Goal: Task Accomplishment & Management: Complete application form

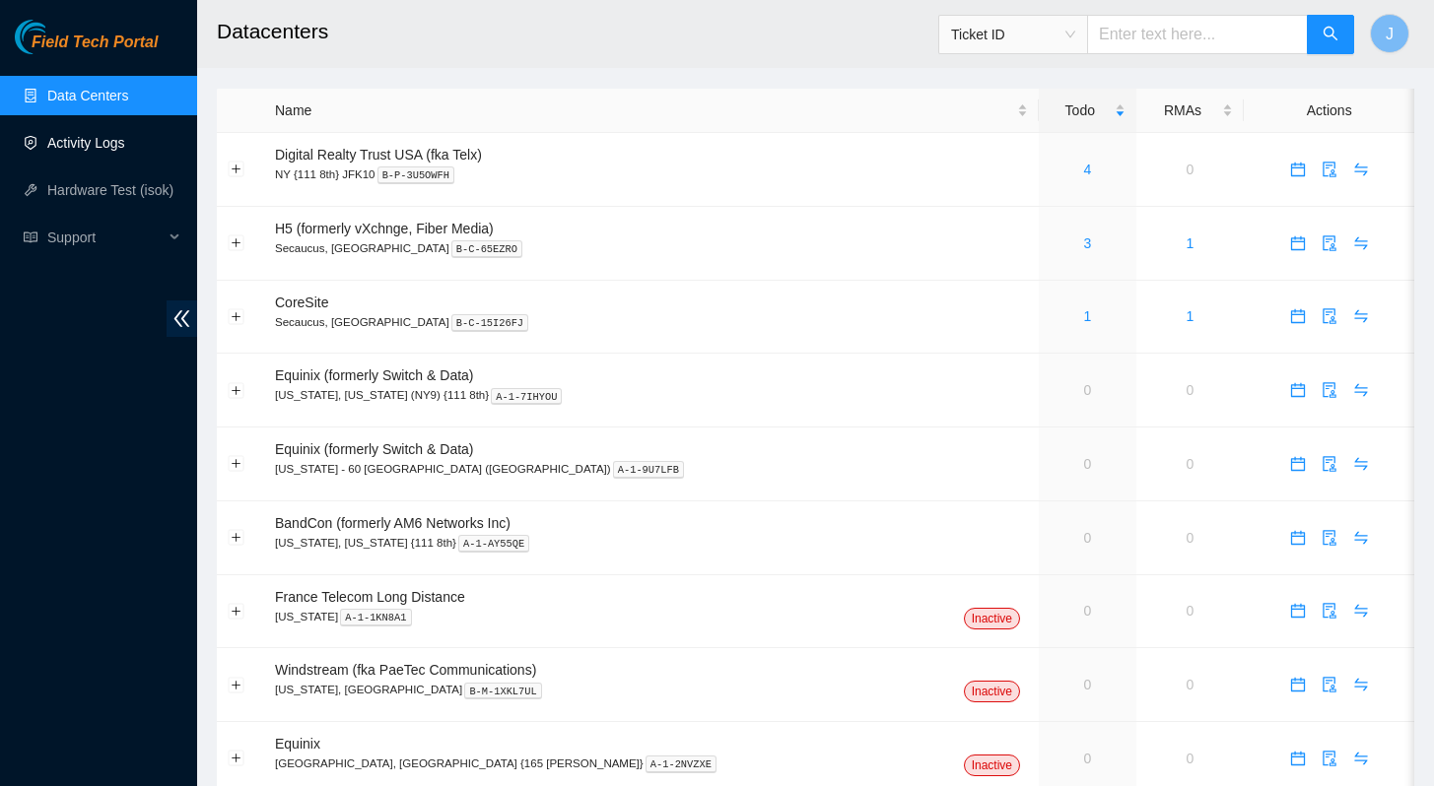
click at [76, 151] on link "Activity Logs" at bounding box center [86, 143] width 78 height 16
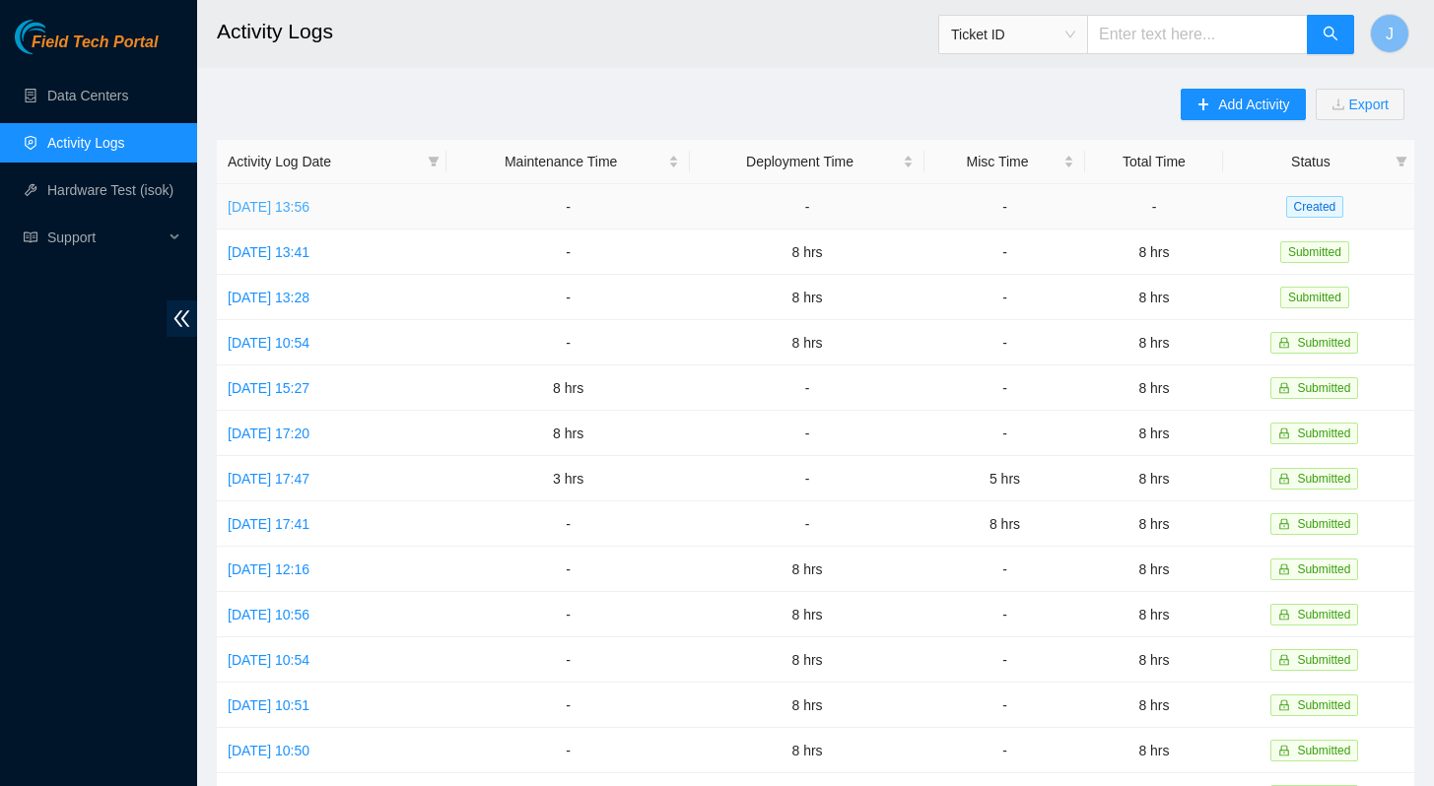
click at [309, 201] on link "[DATE] 13:56" at bounding box center [269, 207] width 82 height 16
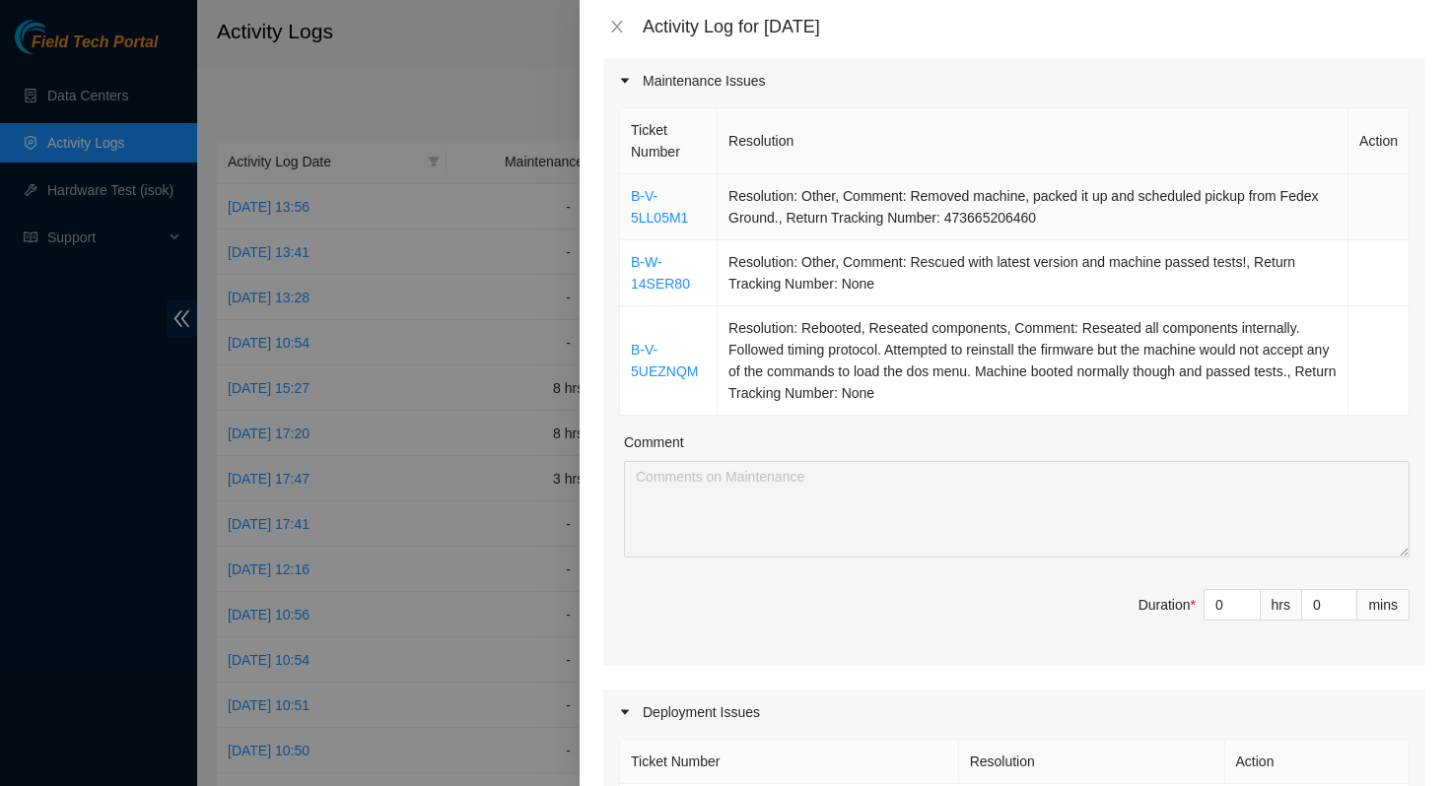
scroll to position [408, 0]
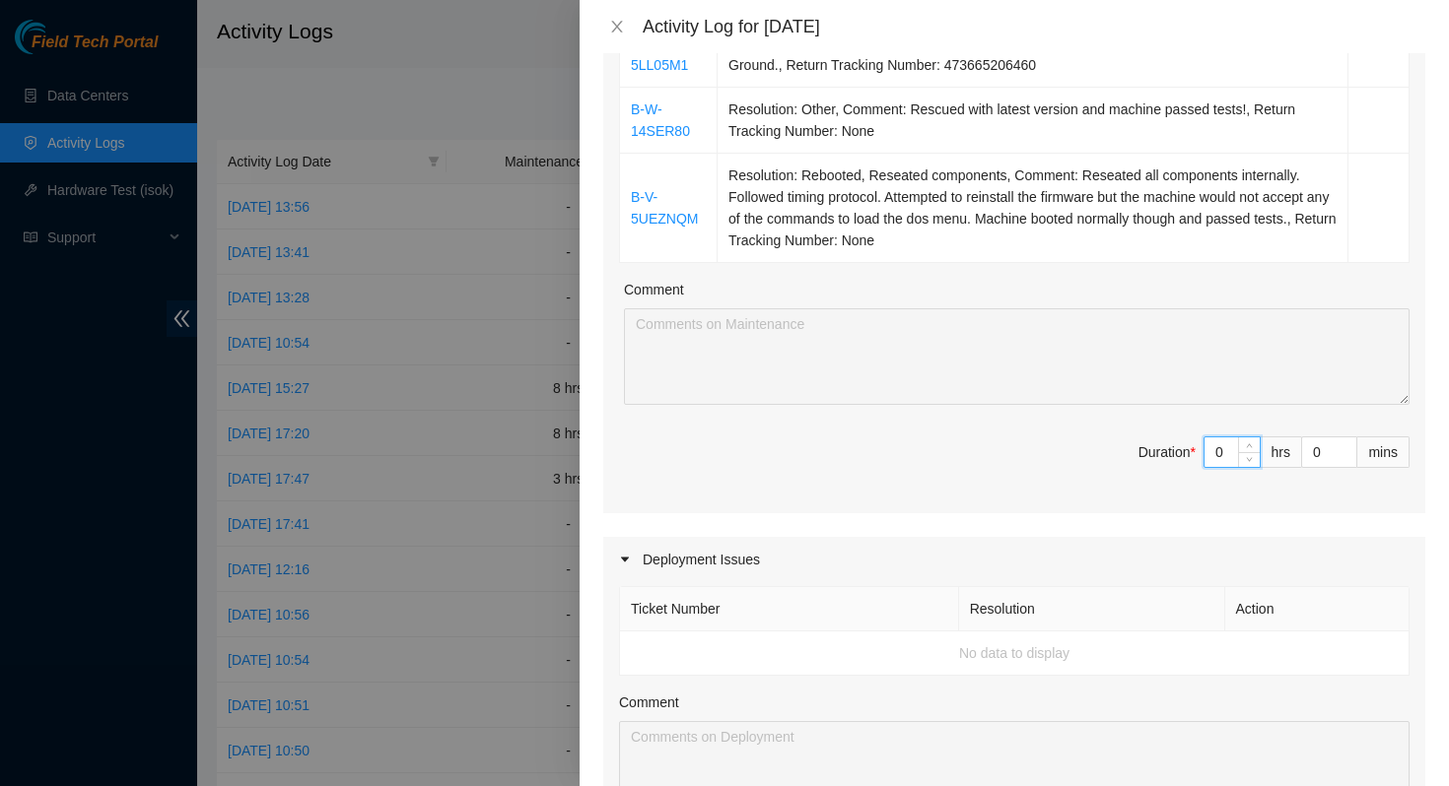
click at [1209, 451] on input "0" at bounding box center [1231, 453] width 55 height 30
type input "8"
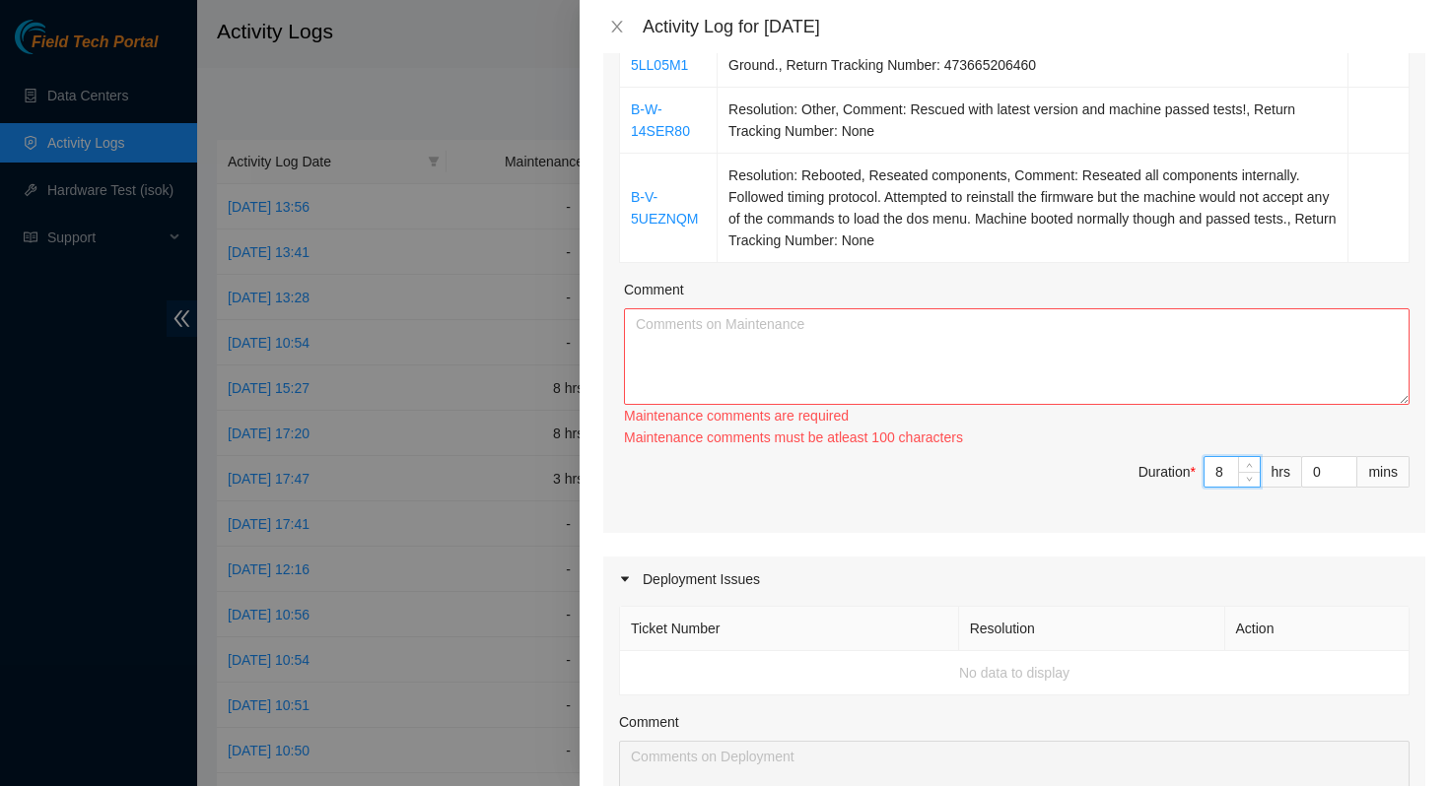
type input "8"
click at [1039, 367] on textarea "Comment" at bounding box center [1016, 356] width 785 height 97
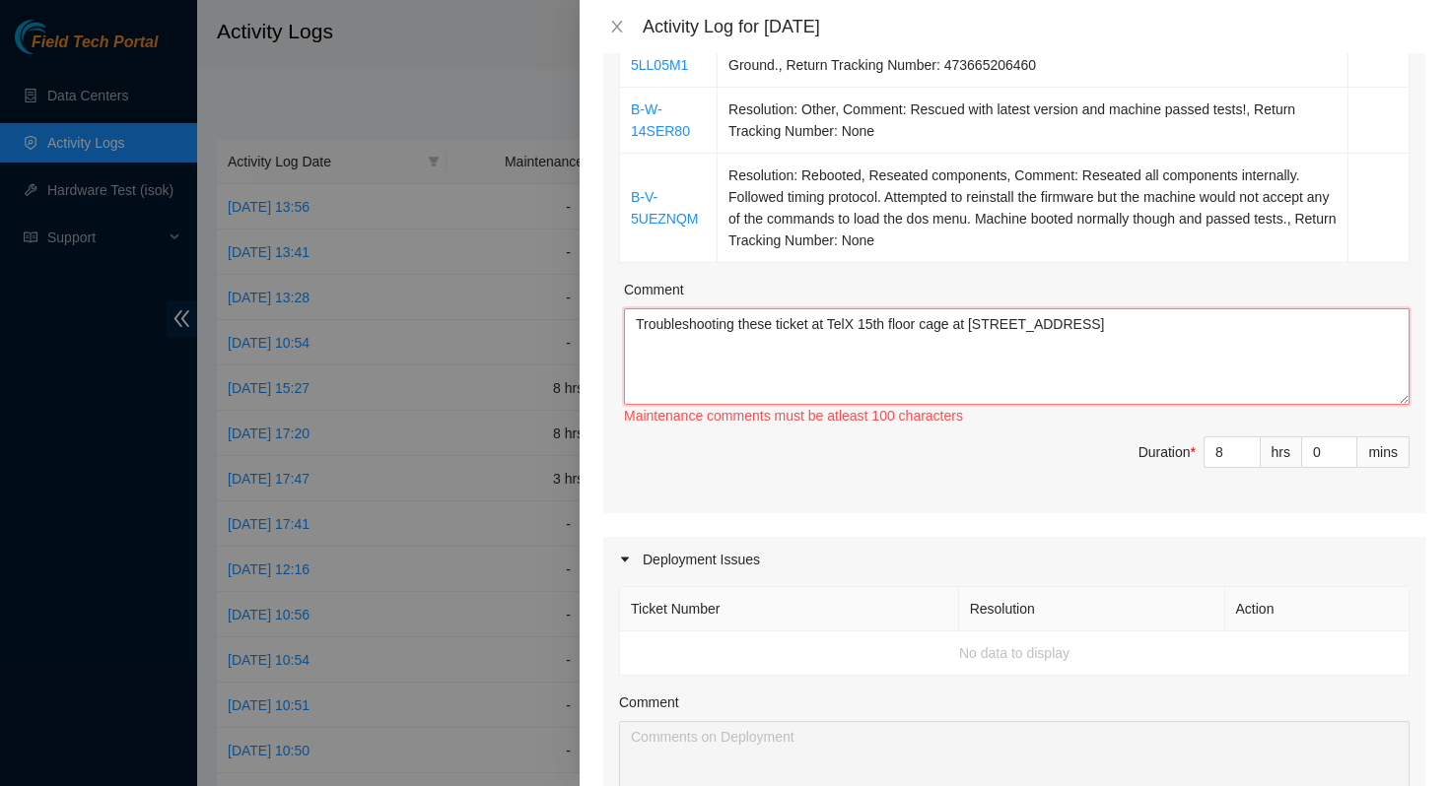
click at [999, 322] on textarea "Troubleshooting these ticket at TelX 15th floor cage at [STREET_ADDRESS]" at bounding box center [1016, 356] width 785 height 97
click at [1081, 327] on textarea "Troubleshooting these ticket at TelX 15th floor cage at [STREET_ADDRESS]" at bounding box center [1016, 356] width 785 height 97
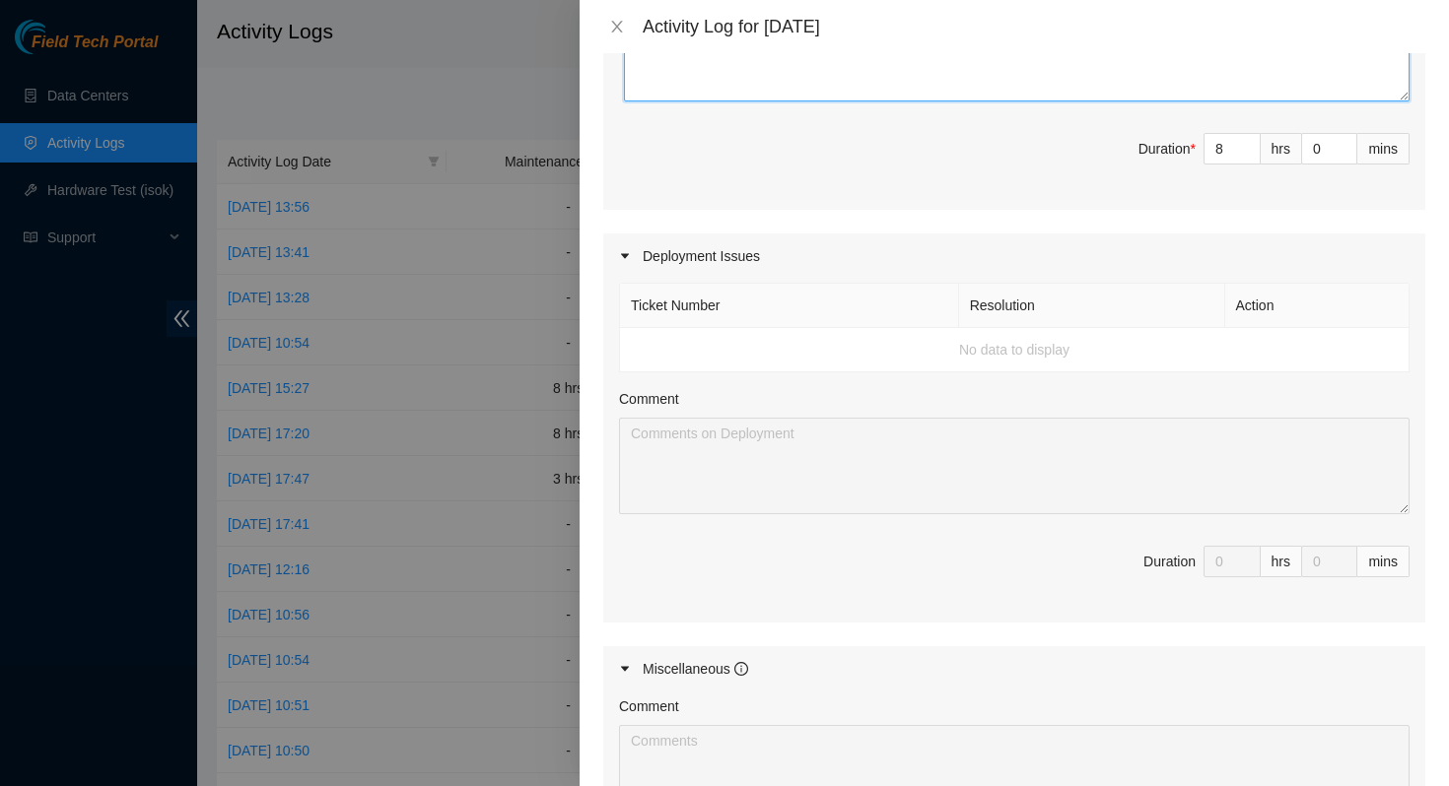
scroll to position [1063, 0]
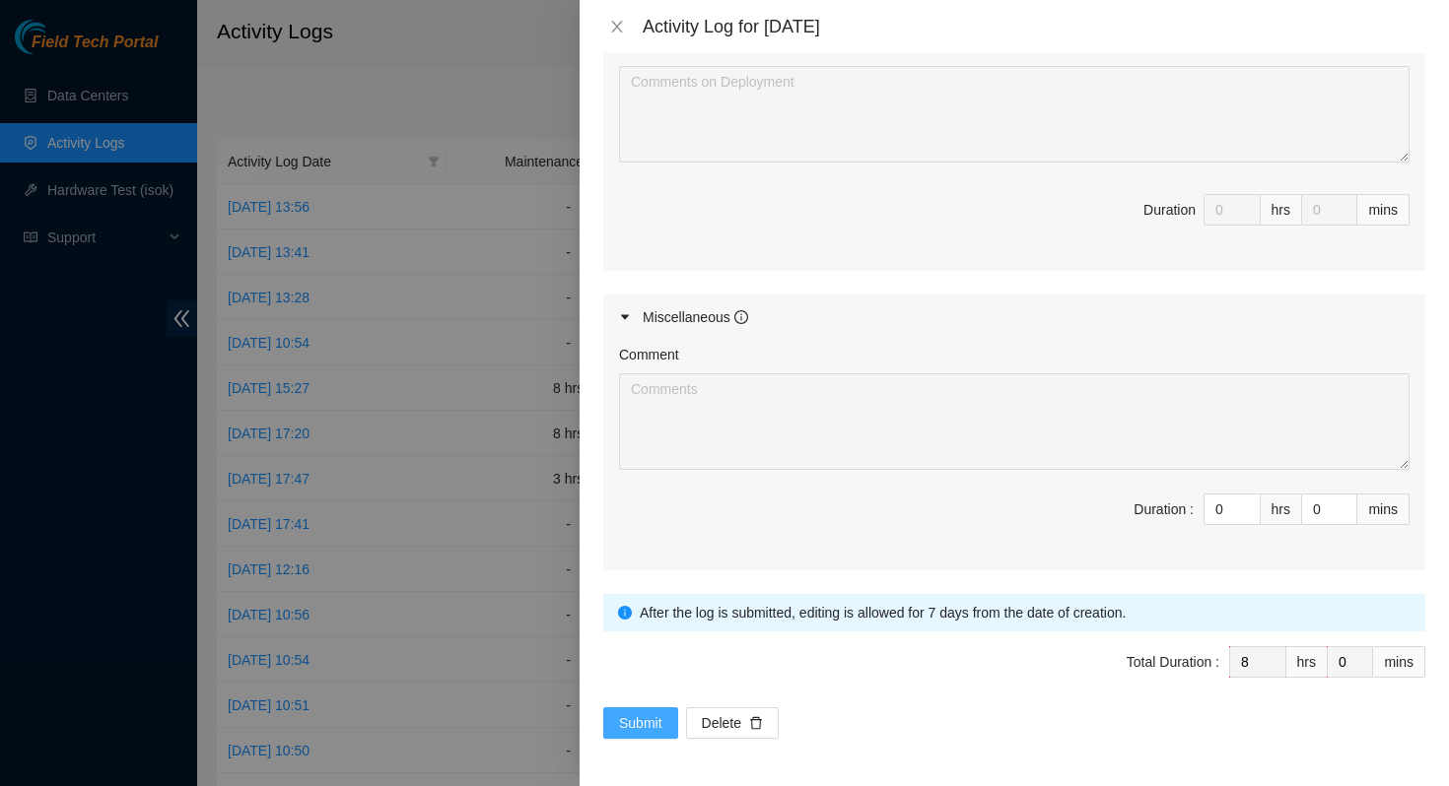
type textarea "Troubleshooting these ticket at TelX 15th floor cage at [STREET_ADDRESS] Packed…"
click at [630, 718] on span "Submit" at bounding box center [640, 723] width 43 height 22
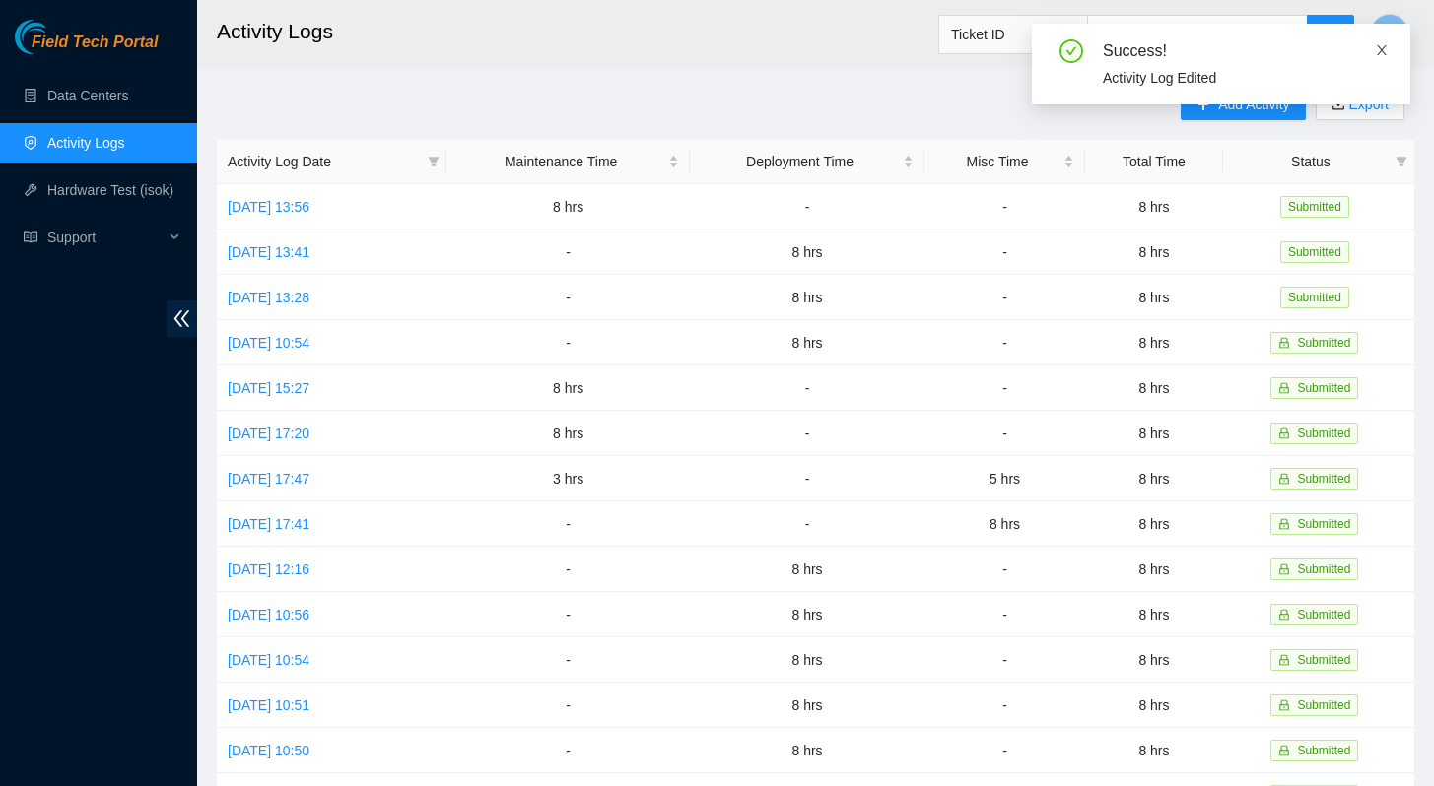
click at [1382, 57] on span at bounding box center [1382, 50] width 14 height 16
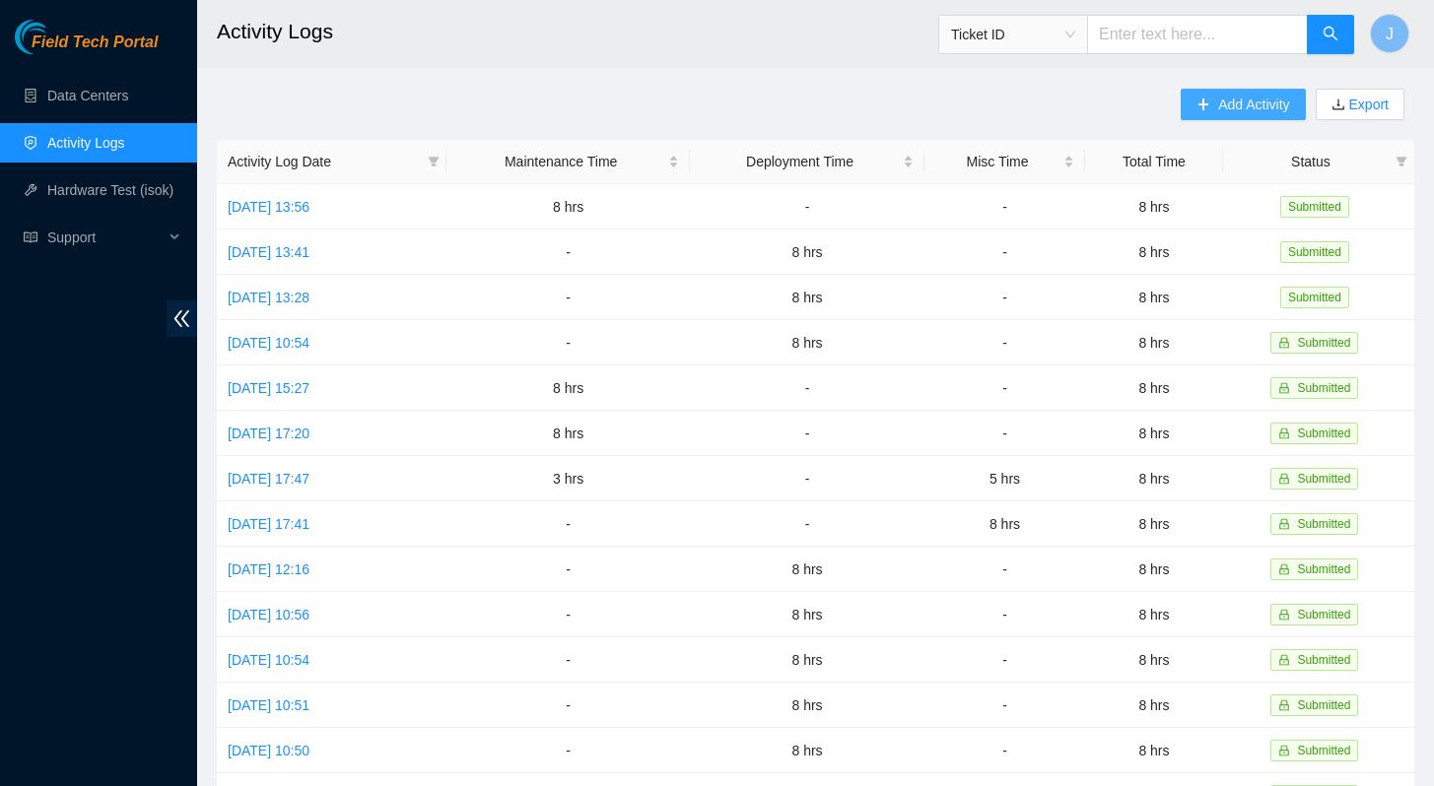
click at [1196, 109] on icon "plus" at bounding box center [1203, 105] width 14 height 14
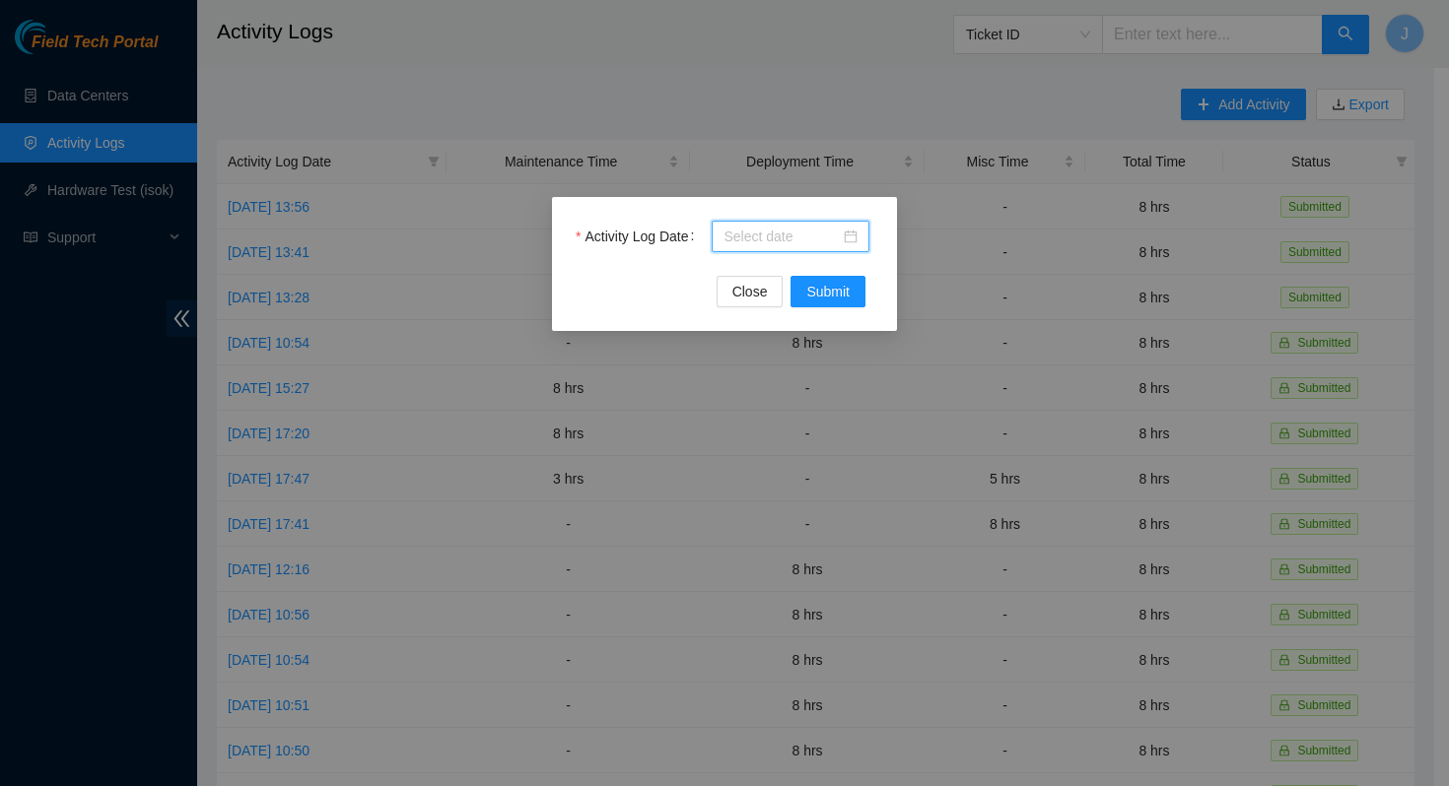
click at [757, 226] on input "Activity Log Date" at bounding box center [781, 237] width 116 height 22
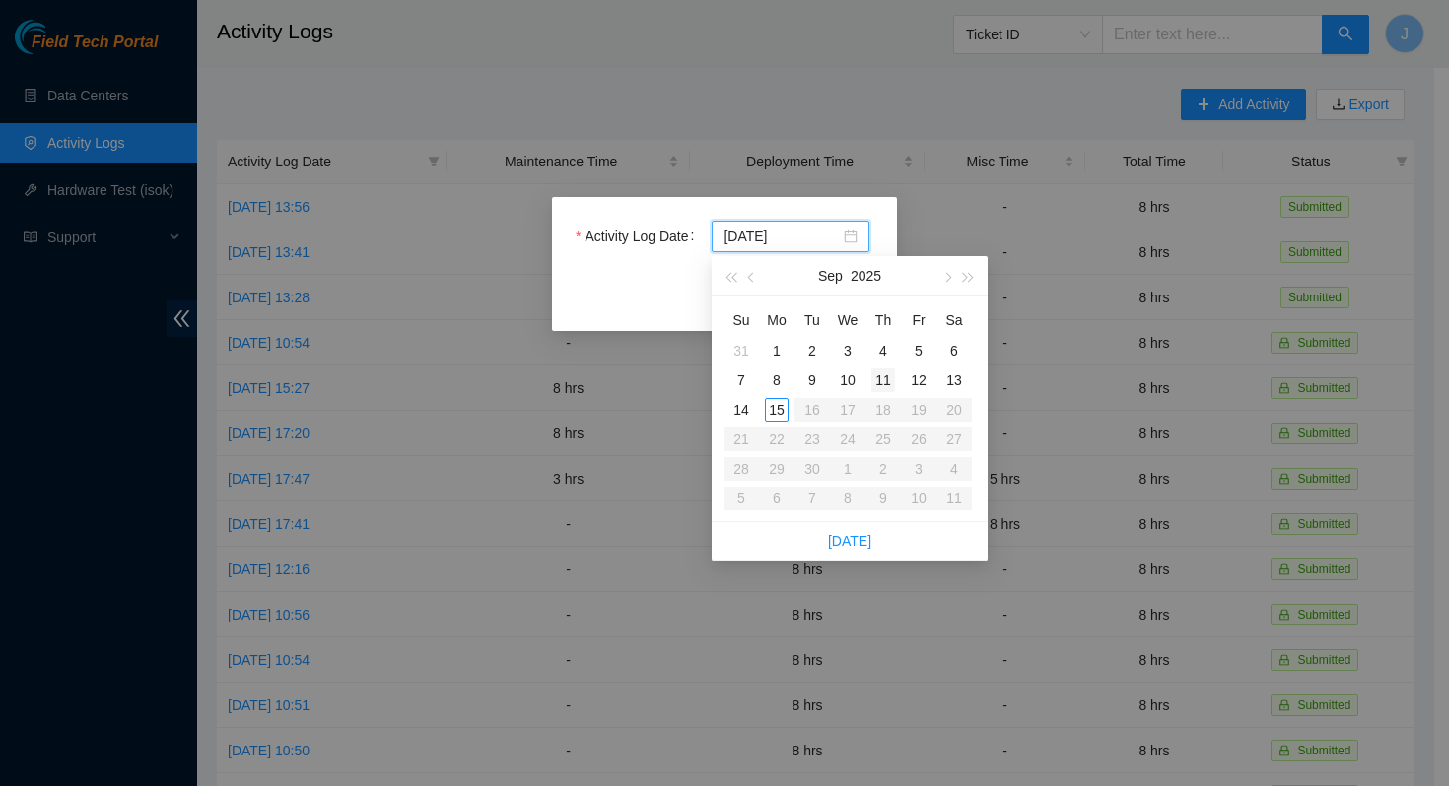
type input "[DATE]"
click at [886, 382] on div "11" at bounding box center [883, 381] width 24 height 24
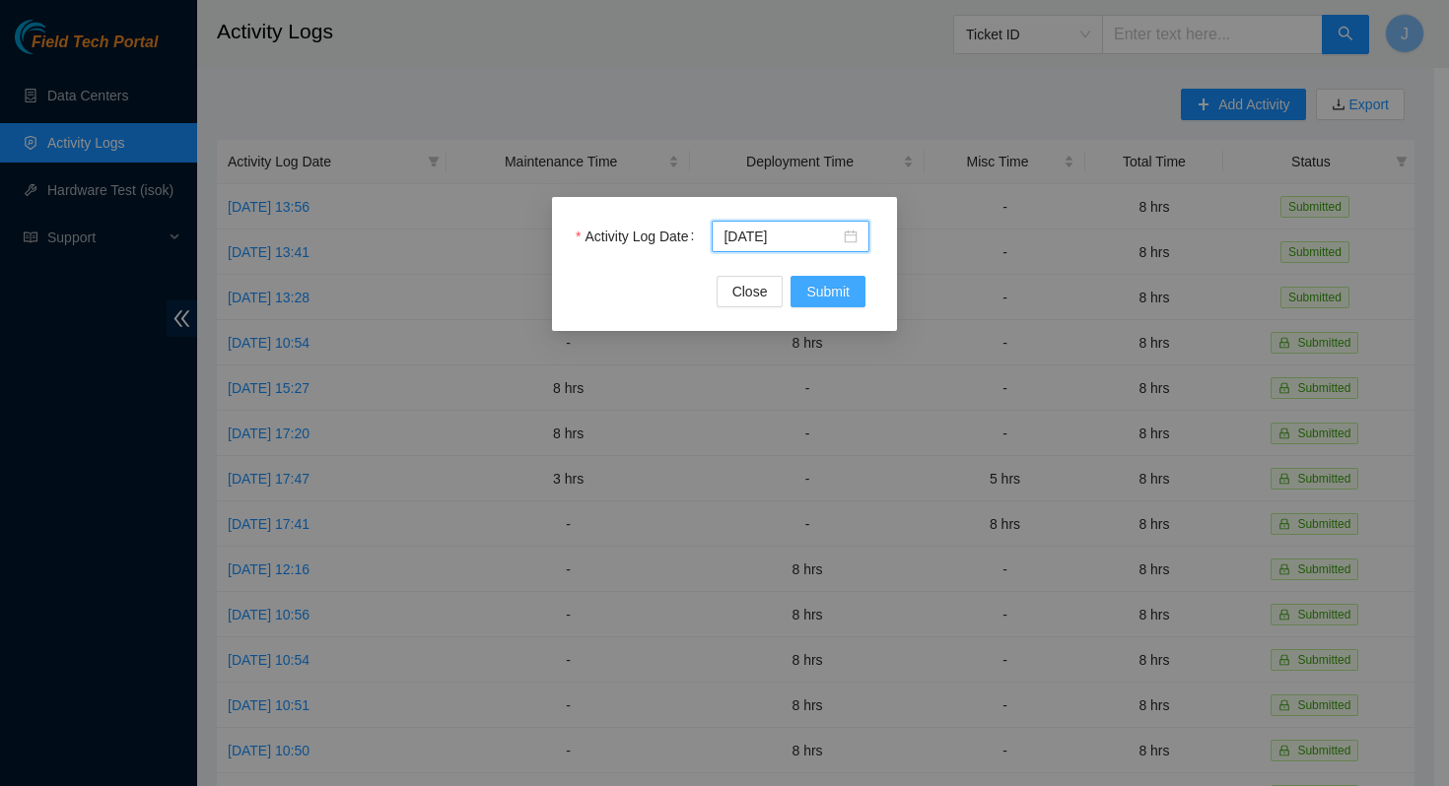
click at [828, 294] on span "Submit" at bounding box center [827, 292] width 43 height 22
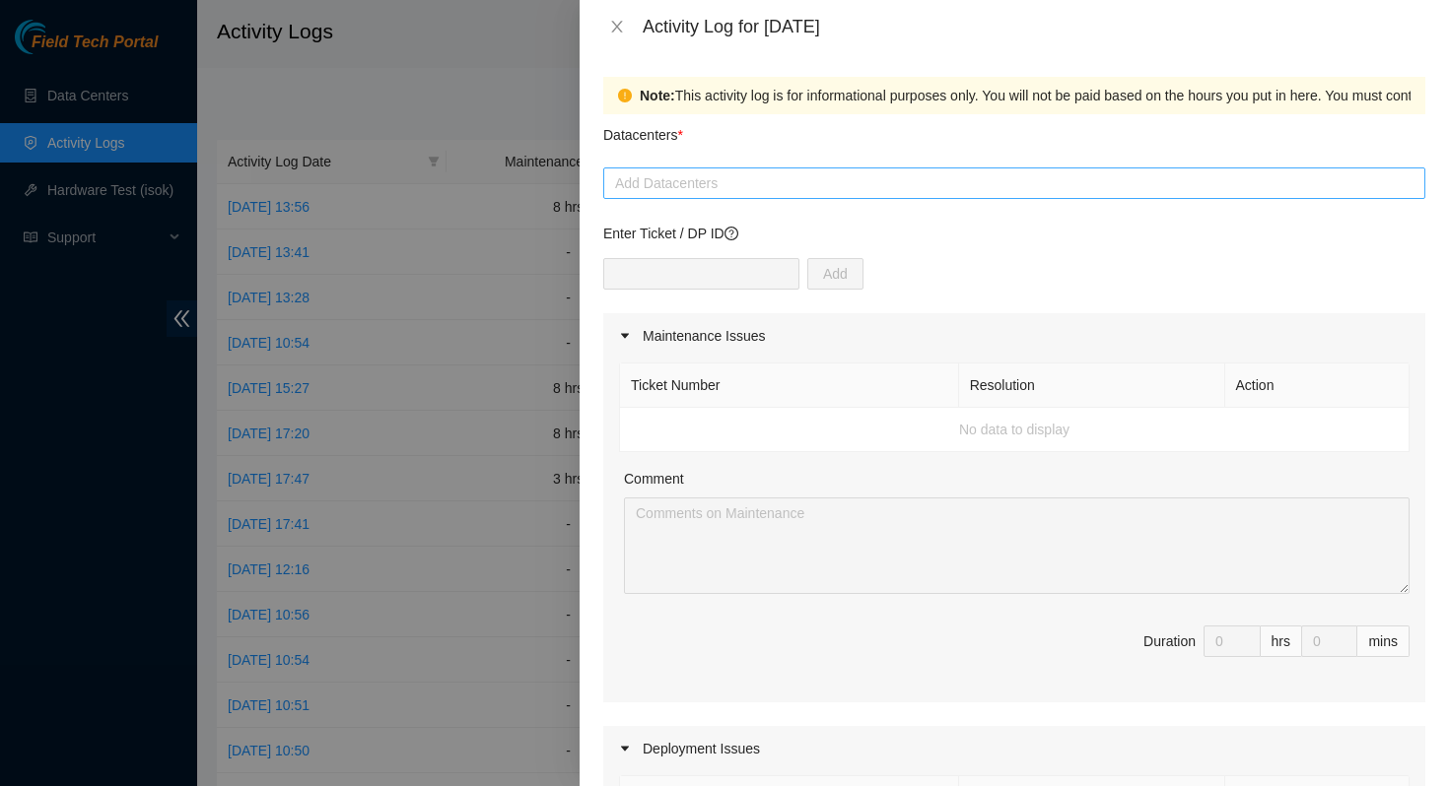
click at [847, 182] on div at bounding box center [1014, 183] width 812 height 24
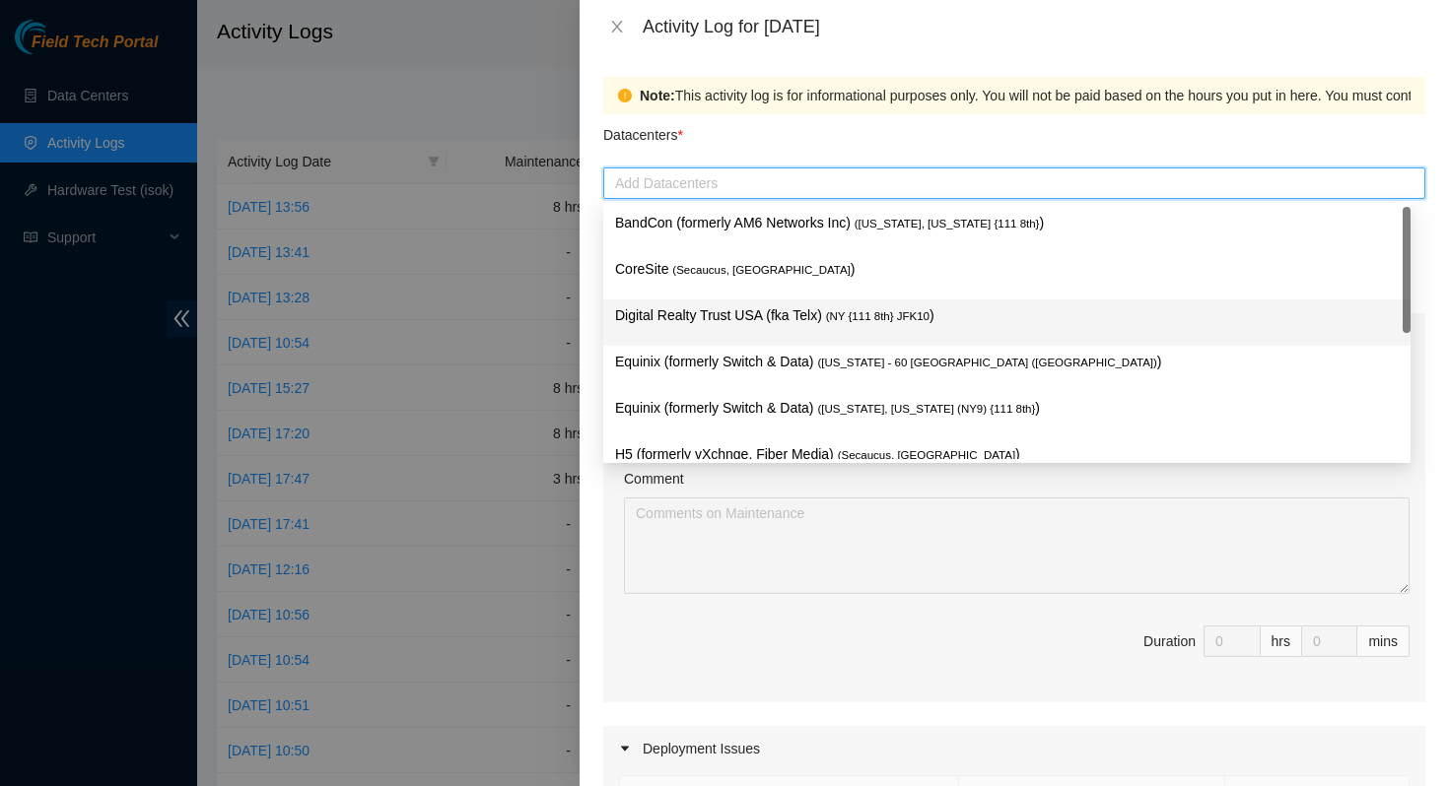
click at [808, 318] on p "Digital Realty Trust USA (fka Telx) ( NY {111 8th} JFK10 )" at bounding box center [1006, 315] width 783 height 23
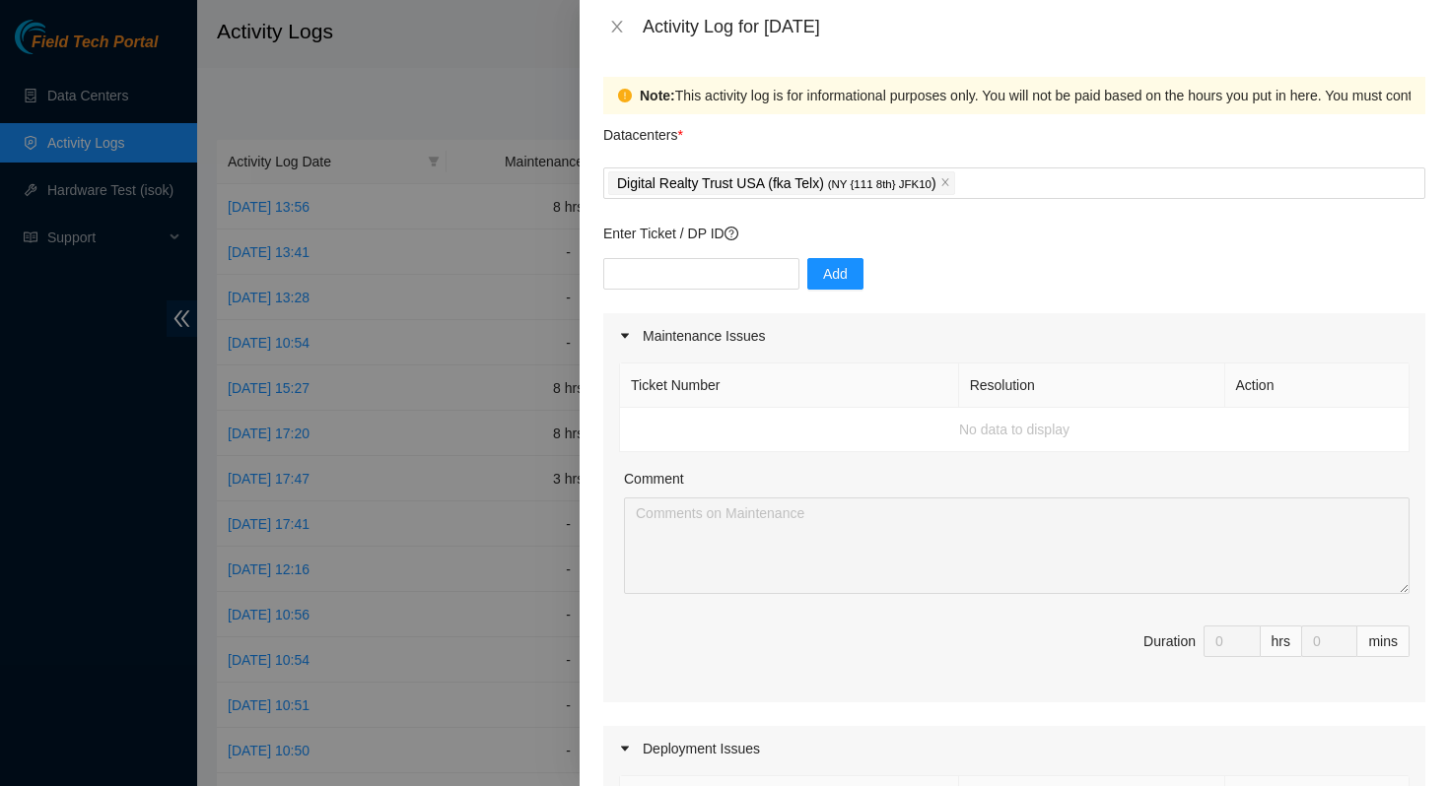
click at [928, 132] on div "Datacenters *" at bounding box center [1014, 140] width 822 height 53
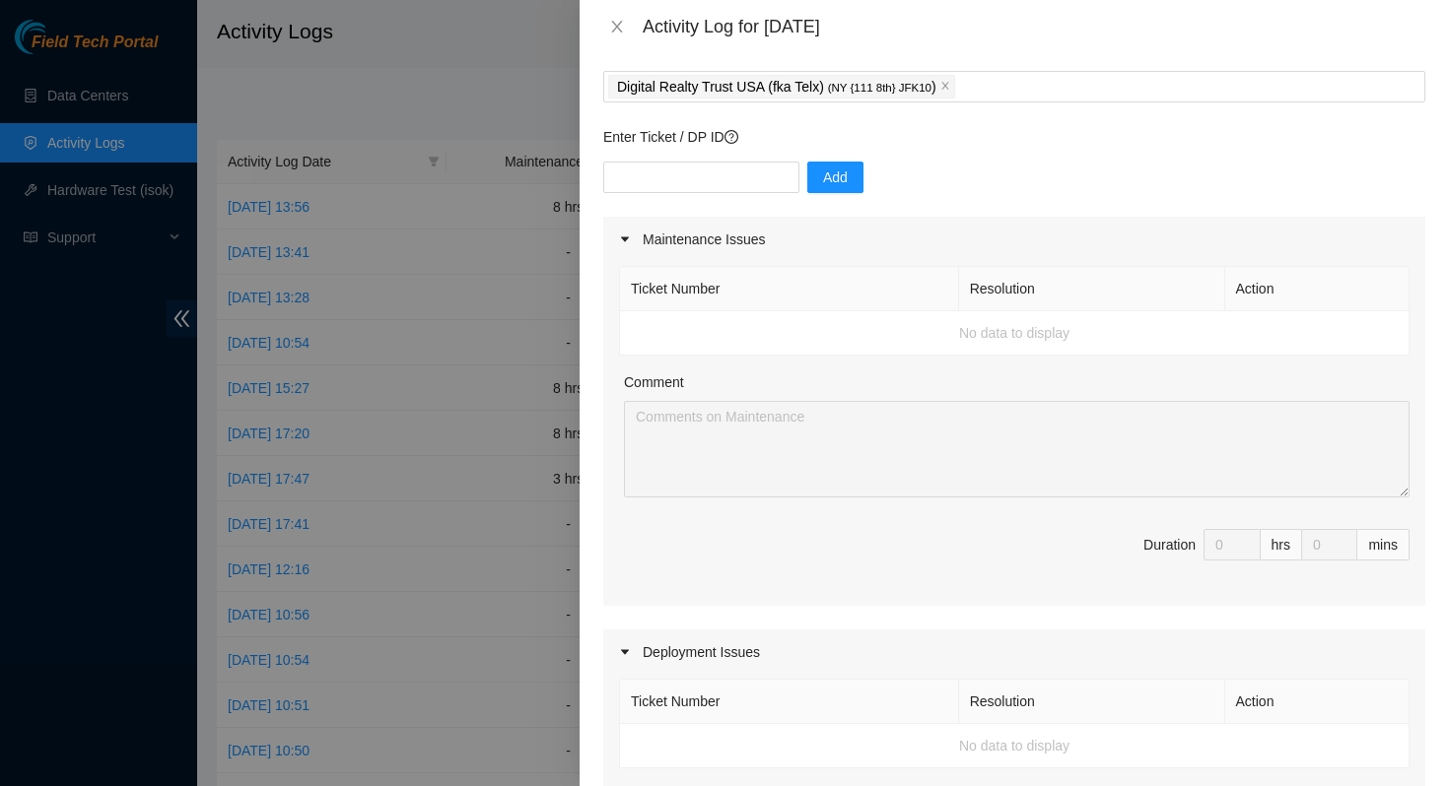
scroll to position [65, 0]
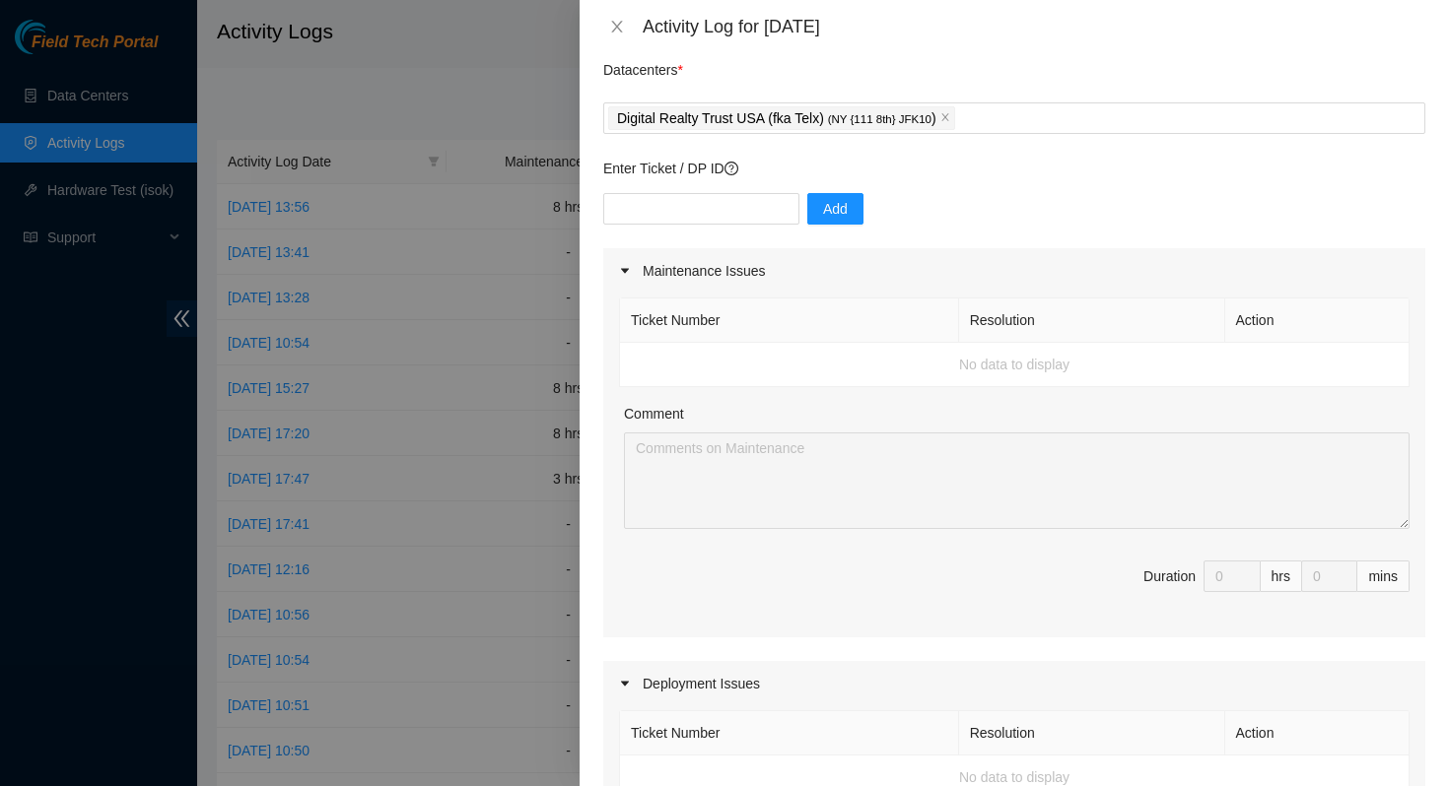
click at [735, 231] on div "Add" at bounding box center [1014, 220] width 822 height 55
click at [737, 227] on div "Add" at bounding box center [1014, 220] width 822 height 55
click at [743, 214] on input "text" at bounding box center [701, 209] width 196 height 32
paste input "DP75592"
type input "DP75592"
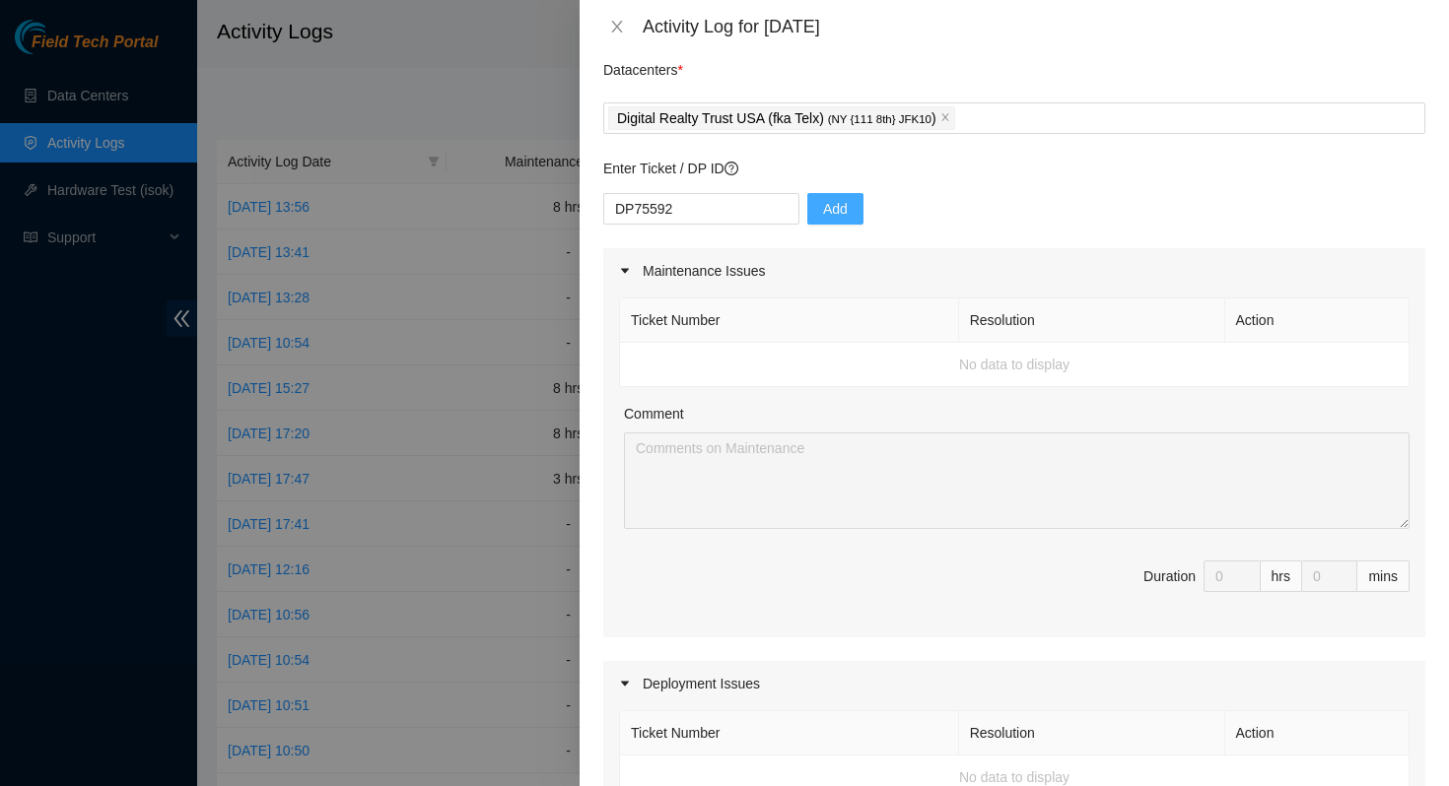
click at [831, 214] on button "Add" at bounding box center [835, 209] width 56 height 32
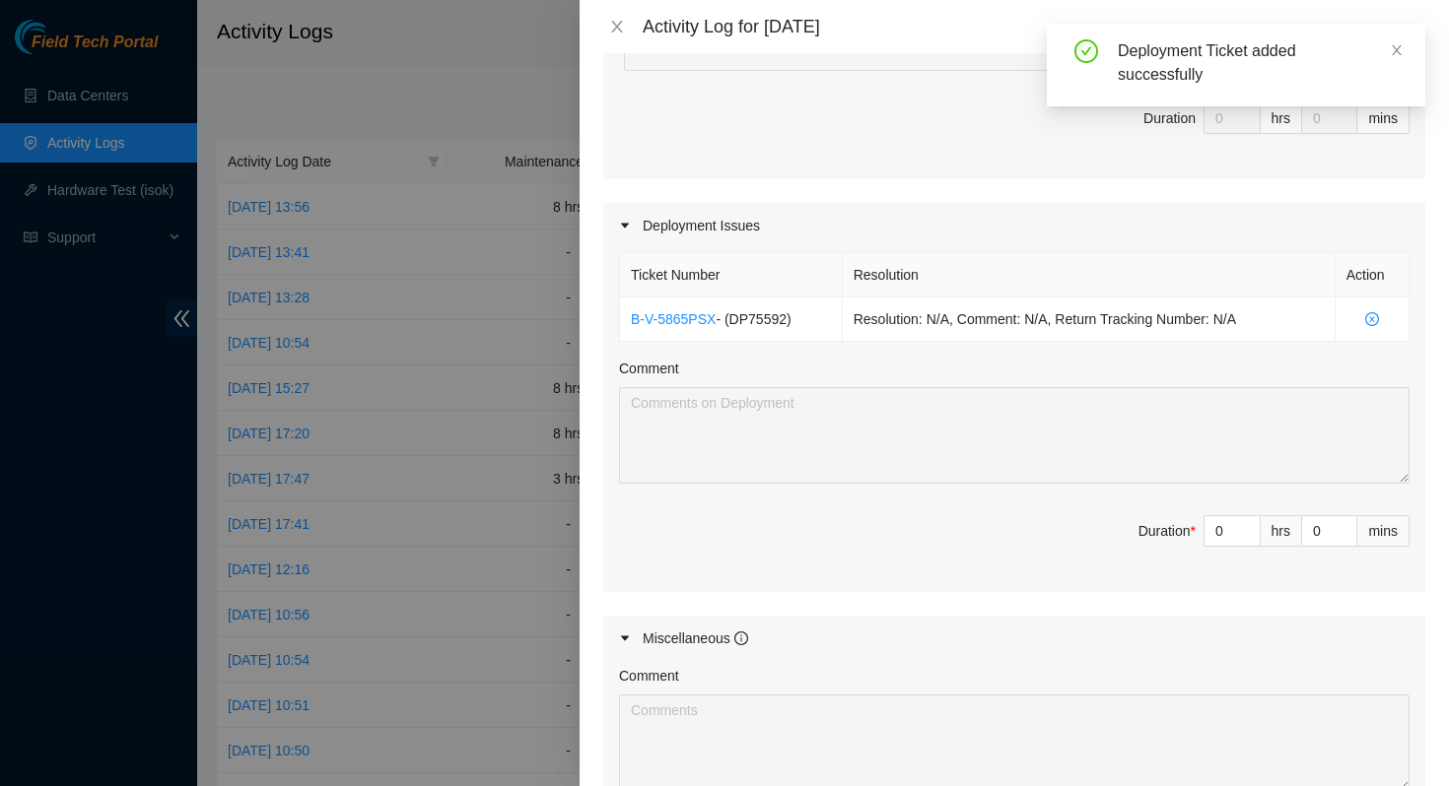
scroll to position [545, 0]
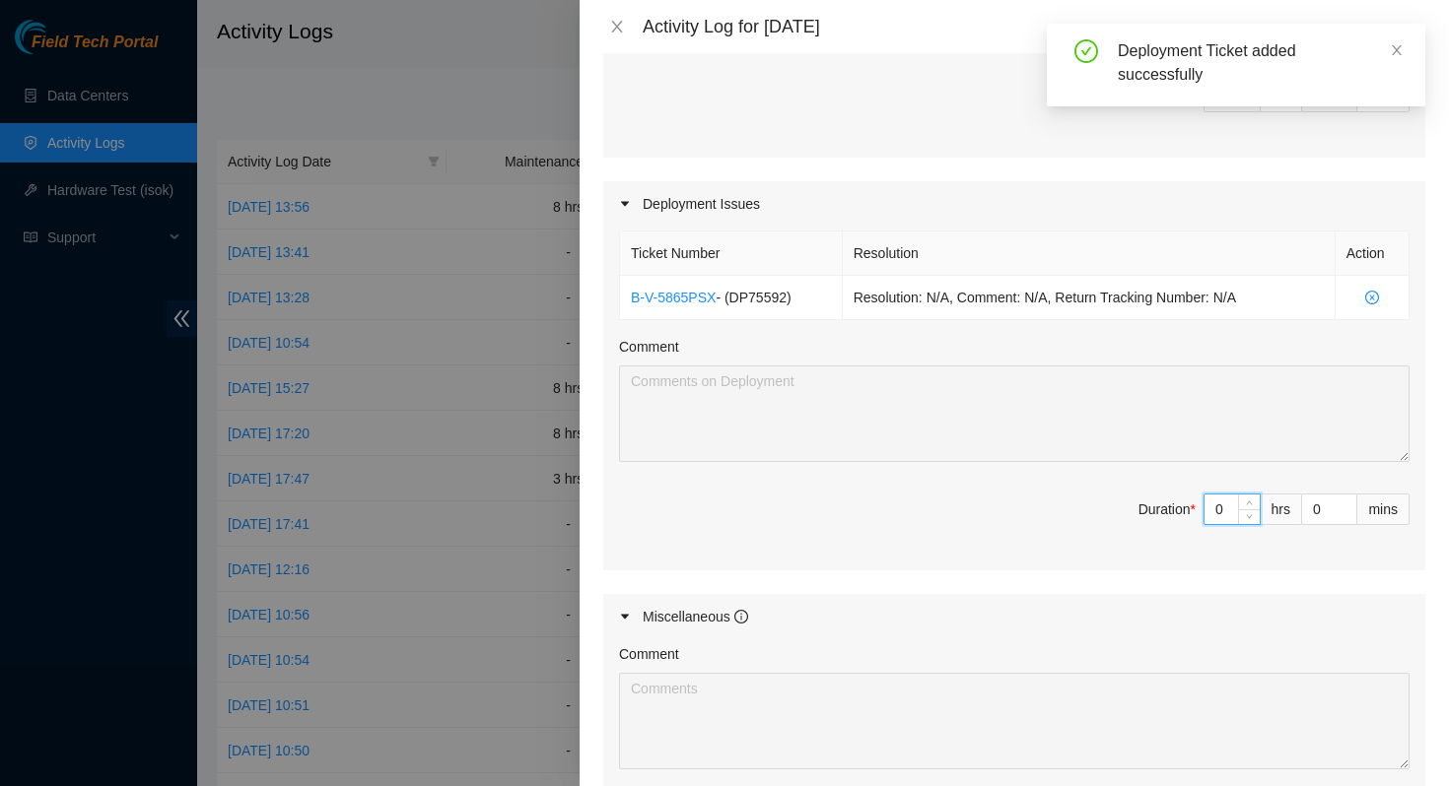
click at [1210, 509] on input "0" at bounding box center [1231, 510] width 55 height 30
type input "8"
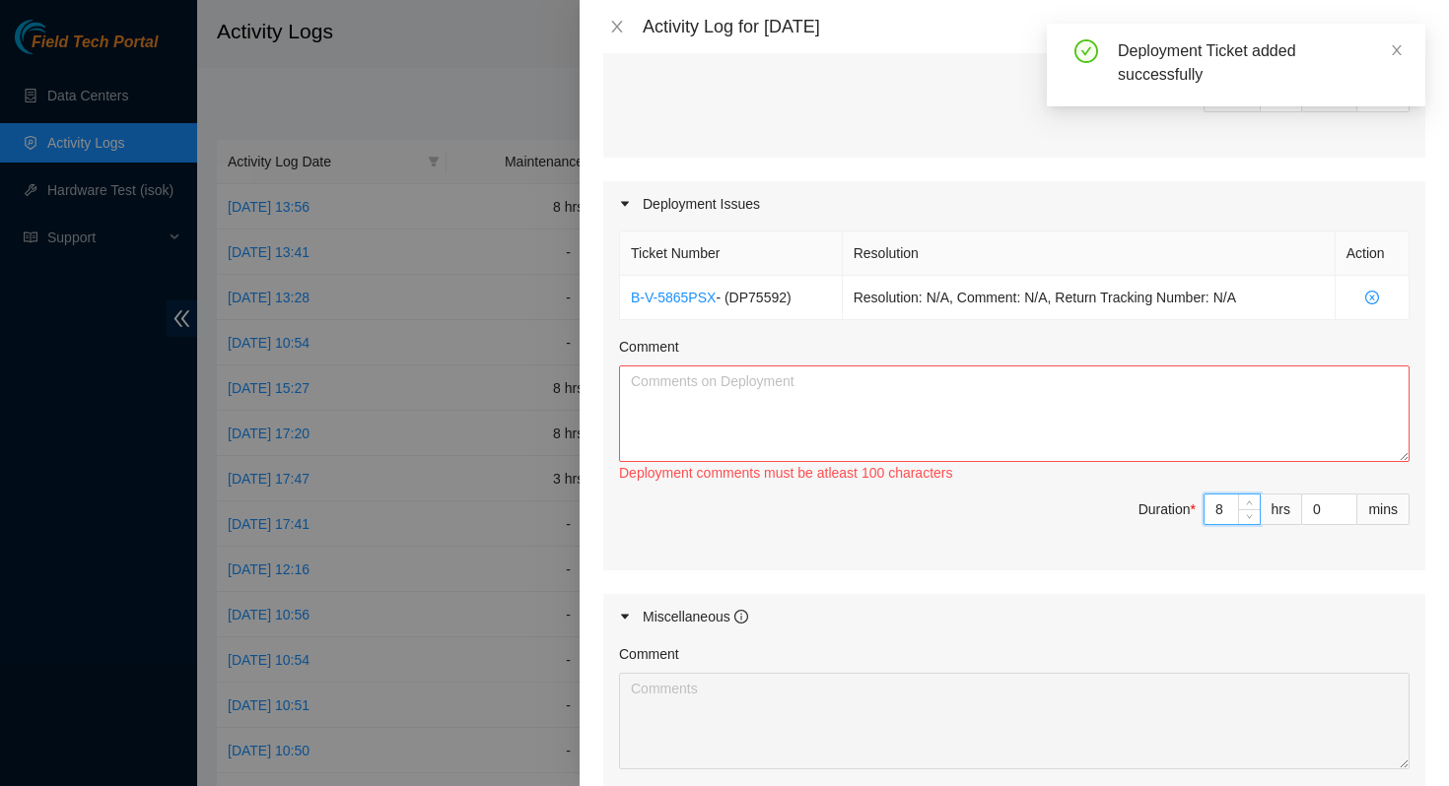
type input "8"
click at [1017, 425] on textarea "Comment" at bounding box center [1014, 414] width 790 height 97
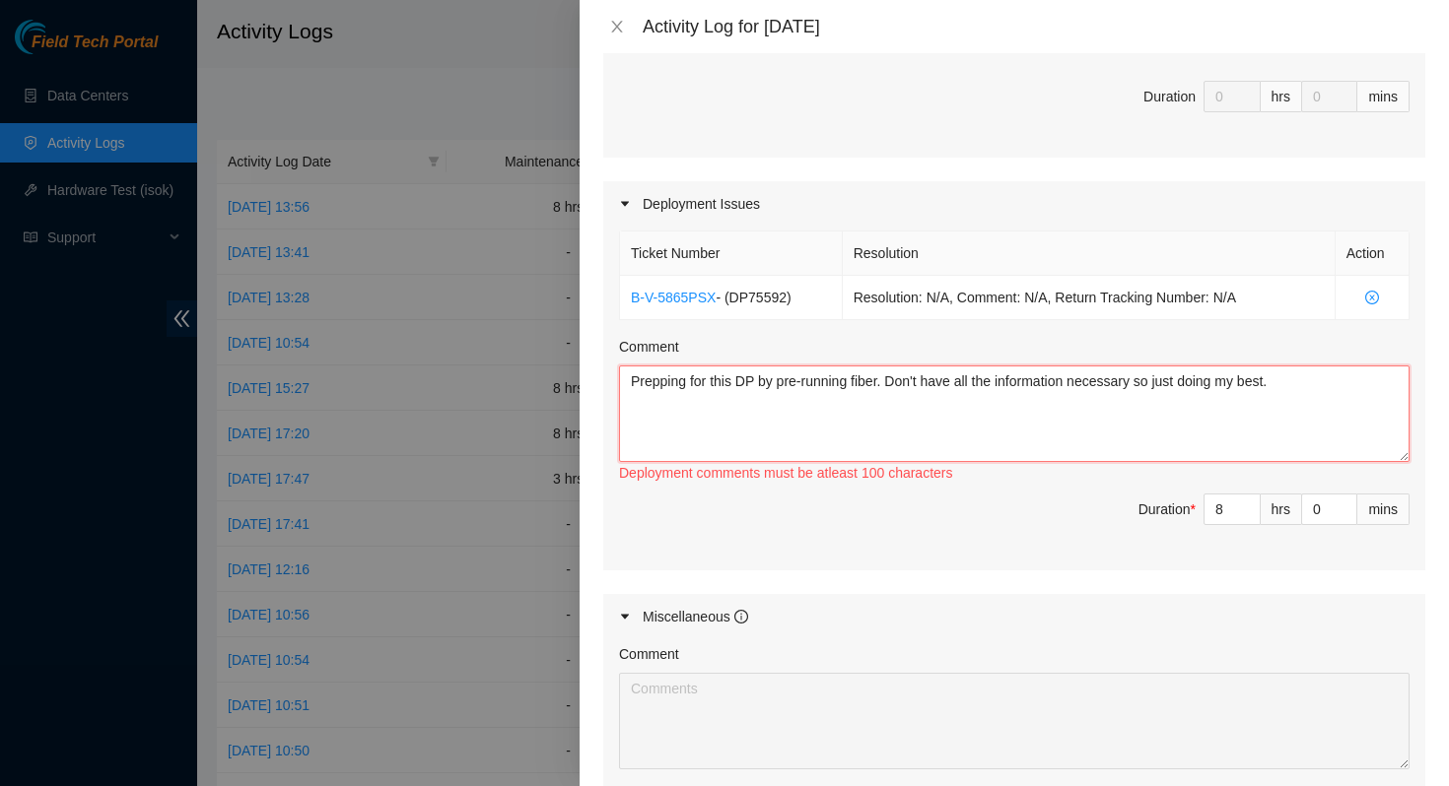
click at [637, 382] on textarea "Prepping for this DP by pre-running fiber. Don't have all the information neces…" at bounding box center [1014, 414] width 790 height 97
drag, startPoint x: 688, startPoint y: 380, endPoint x: 607, endPoint y: 375, distance: 81.0
click at [607, 375] on div "Ticket Number Resolution Action B-V-5865PSX - ( DP75592 ) Resolution: N/A, Comm…" at bounding box center [1014, 399] width 822 height 344
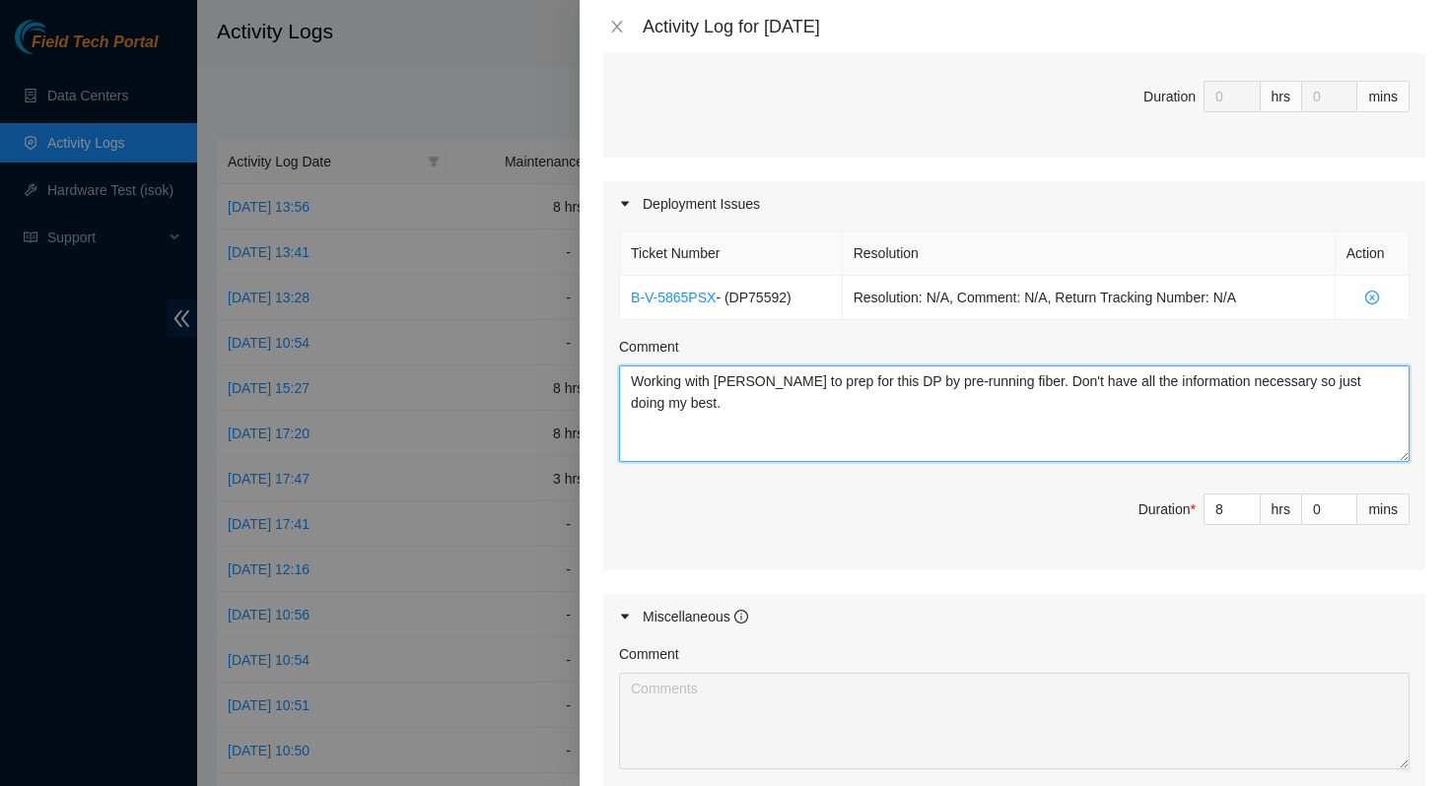
click at [871, 395] on textarea "Working with [PERSON_NAME] to prep for this DP by pre-running fiber. Don't have…" at bounding box center [1014, 414] width 790 height 97
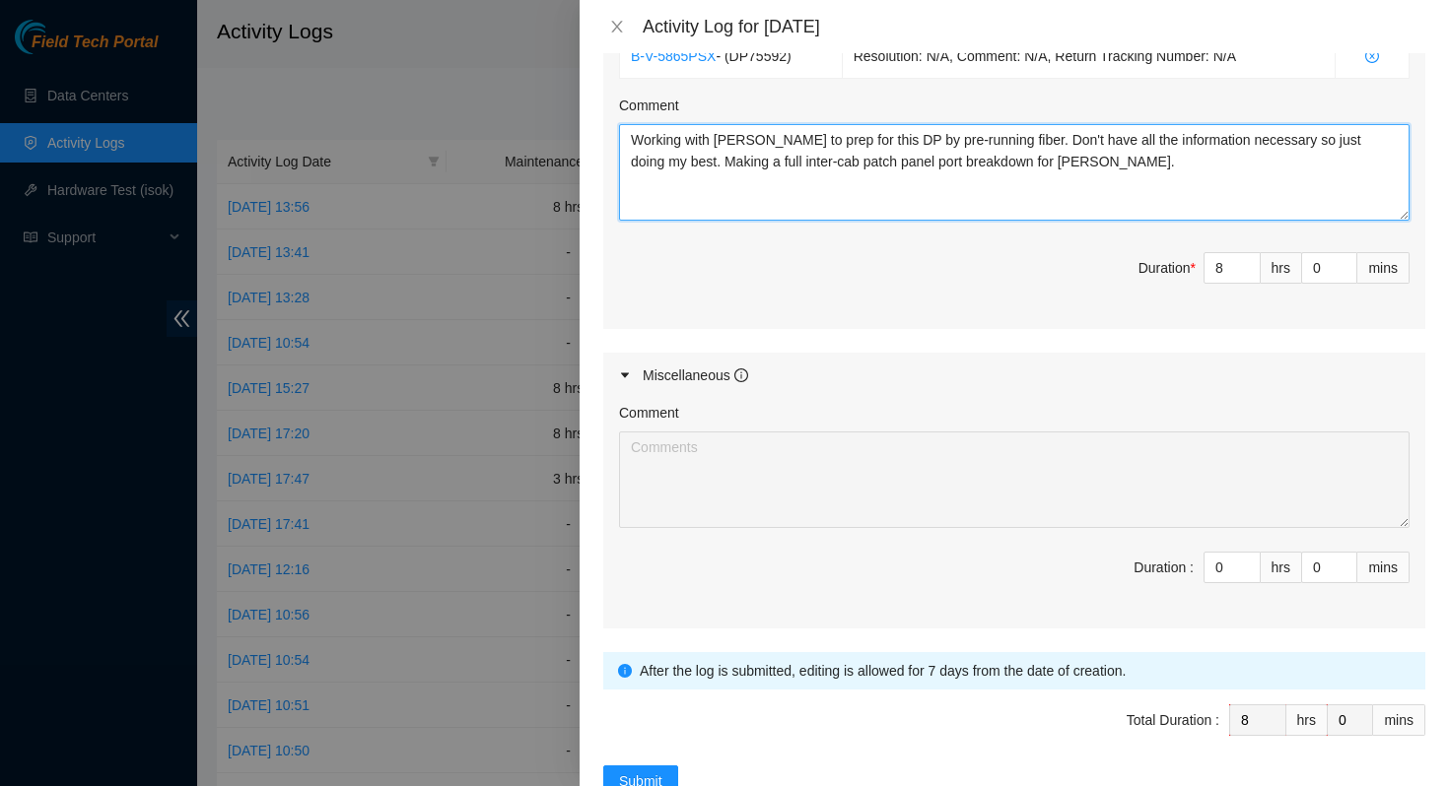
scroll to position [845, 0]
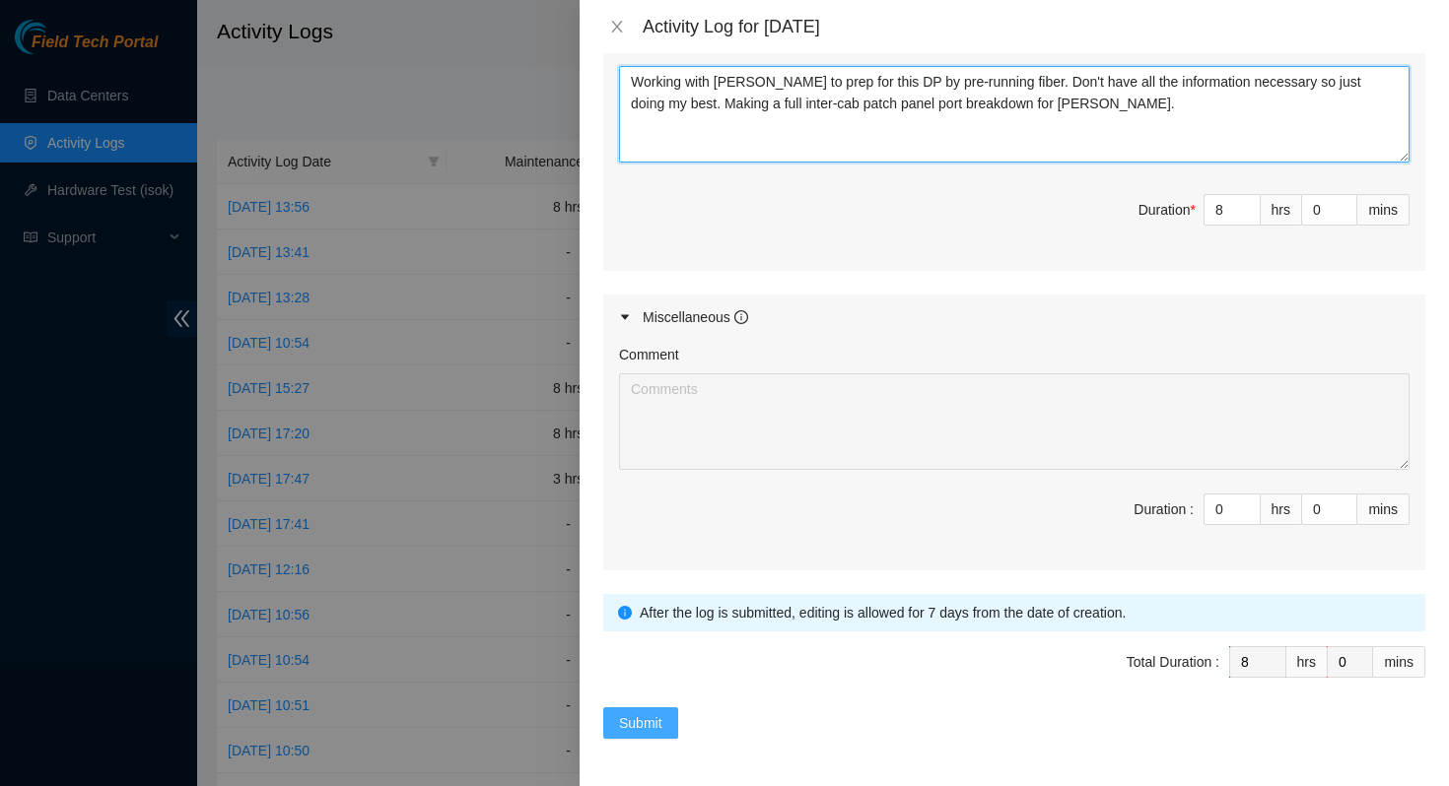
type textarea "Working with [PERSON_NAME] to prep for this DP by pre-running fiber. Don't have…"
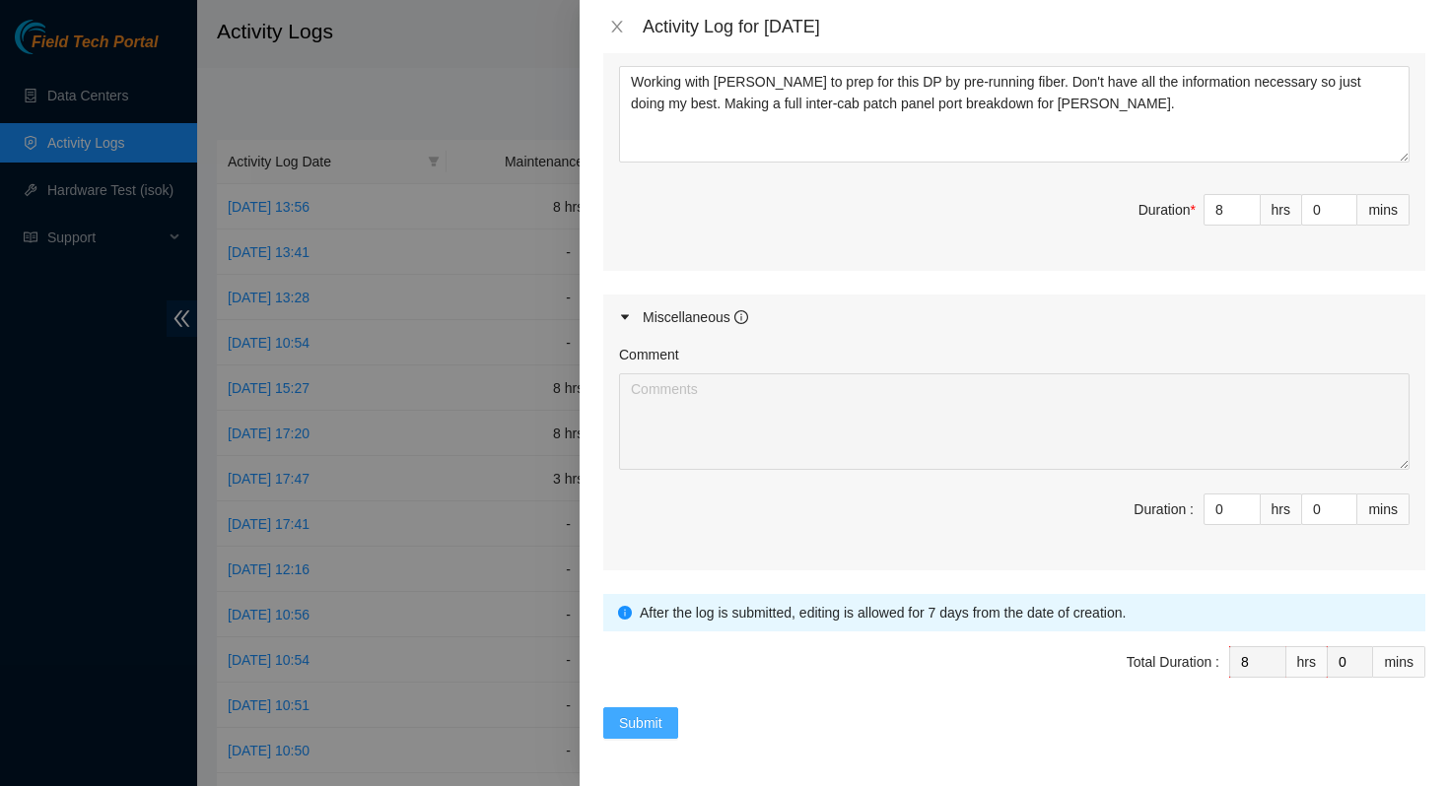
click at [631, 733] on span "Submit" at bounding box center [640, 723] width 43 height 22
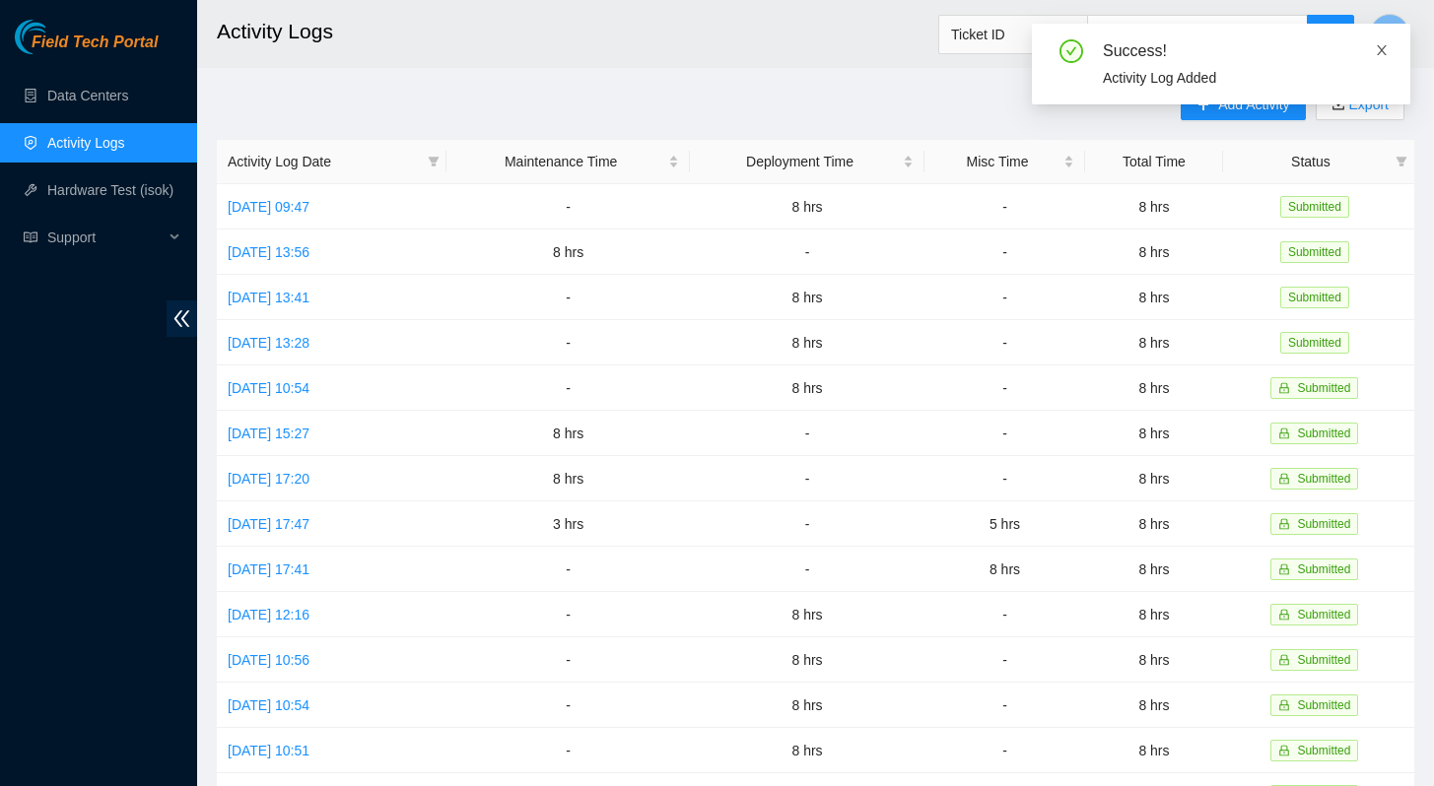
click at [1379, 48] on icon "close" at bounding box center [1382, 50] width 10 height 10
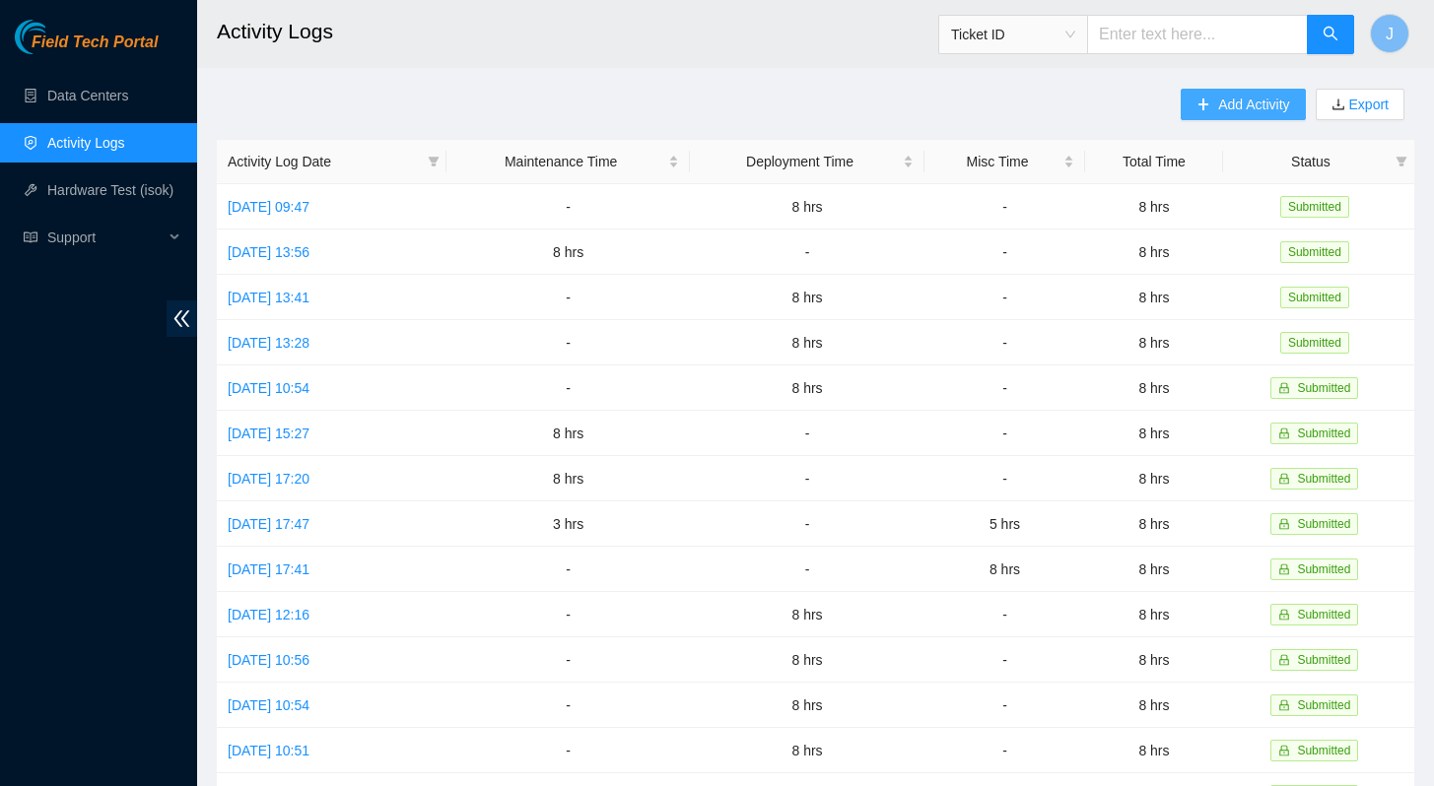
click at [1251, 106] on span "Add Activity" at bounding box center [1253, 105] width 71 height 22
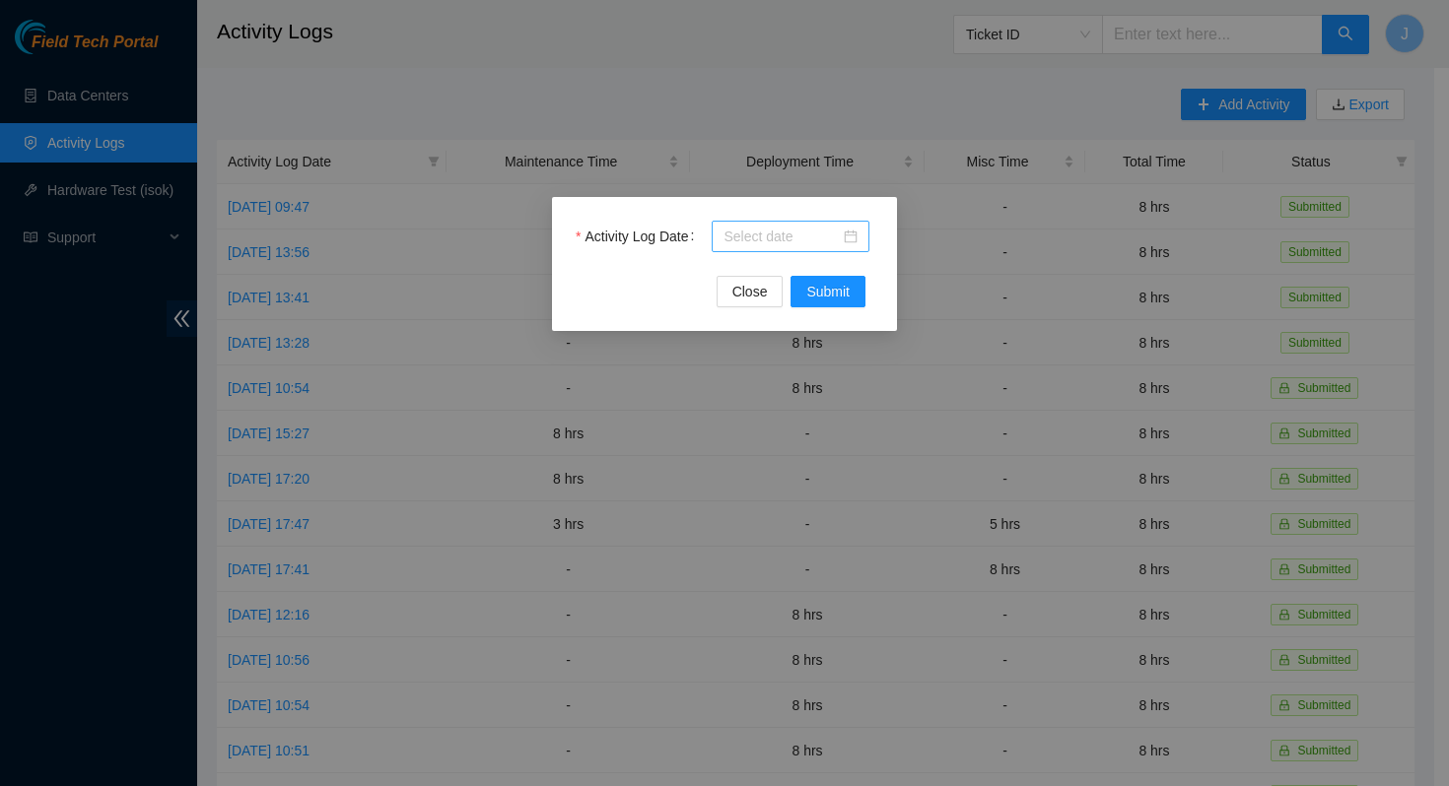
click at [794, 232] on input "Activity Log Date" at bounding box center [781, 237] width 116 height 22
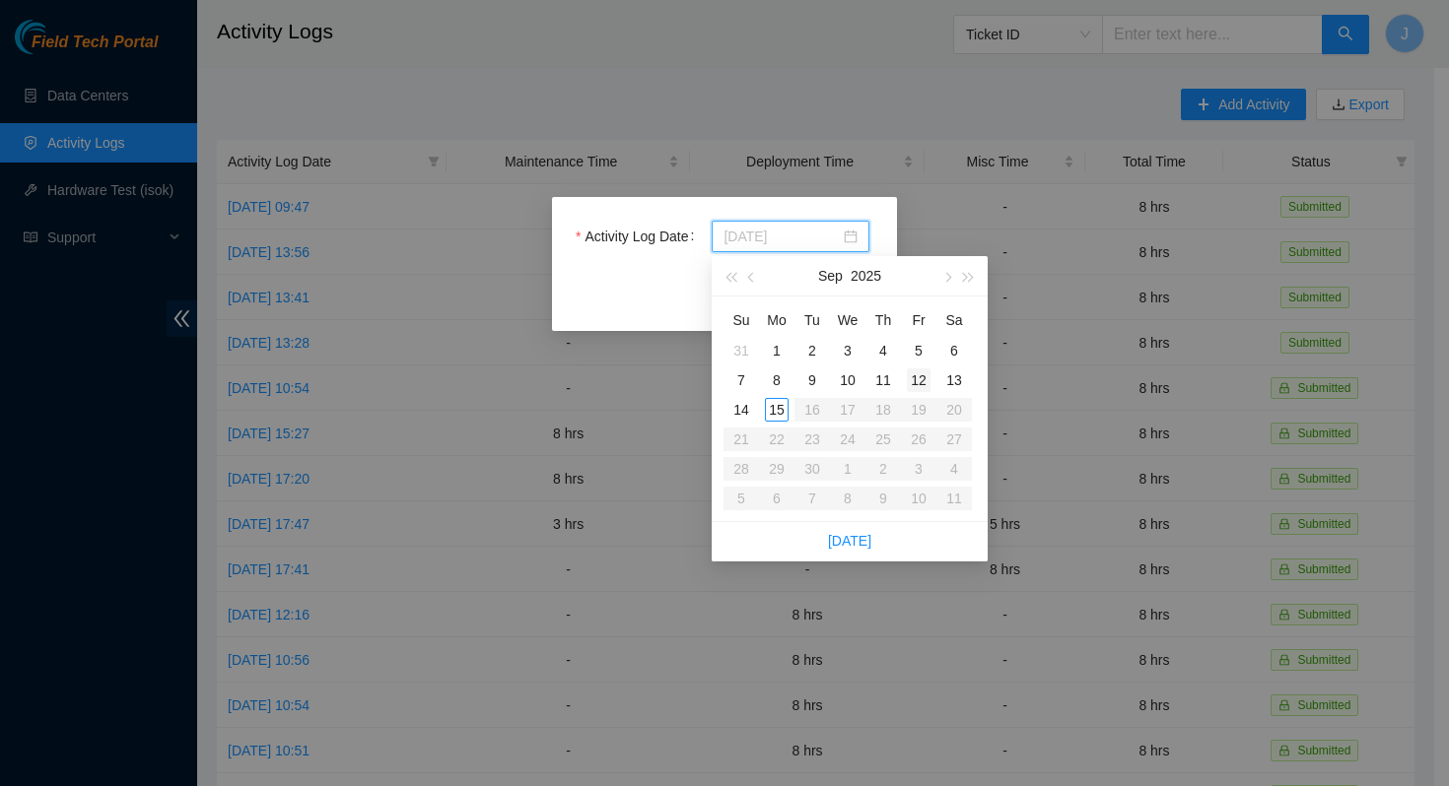
type input "[DATE]"
click at [921, 380] on div "12" at bounding box center [919, 381] width 24 height 24
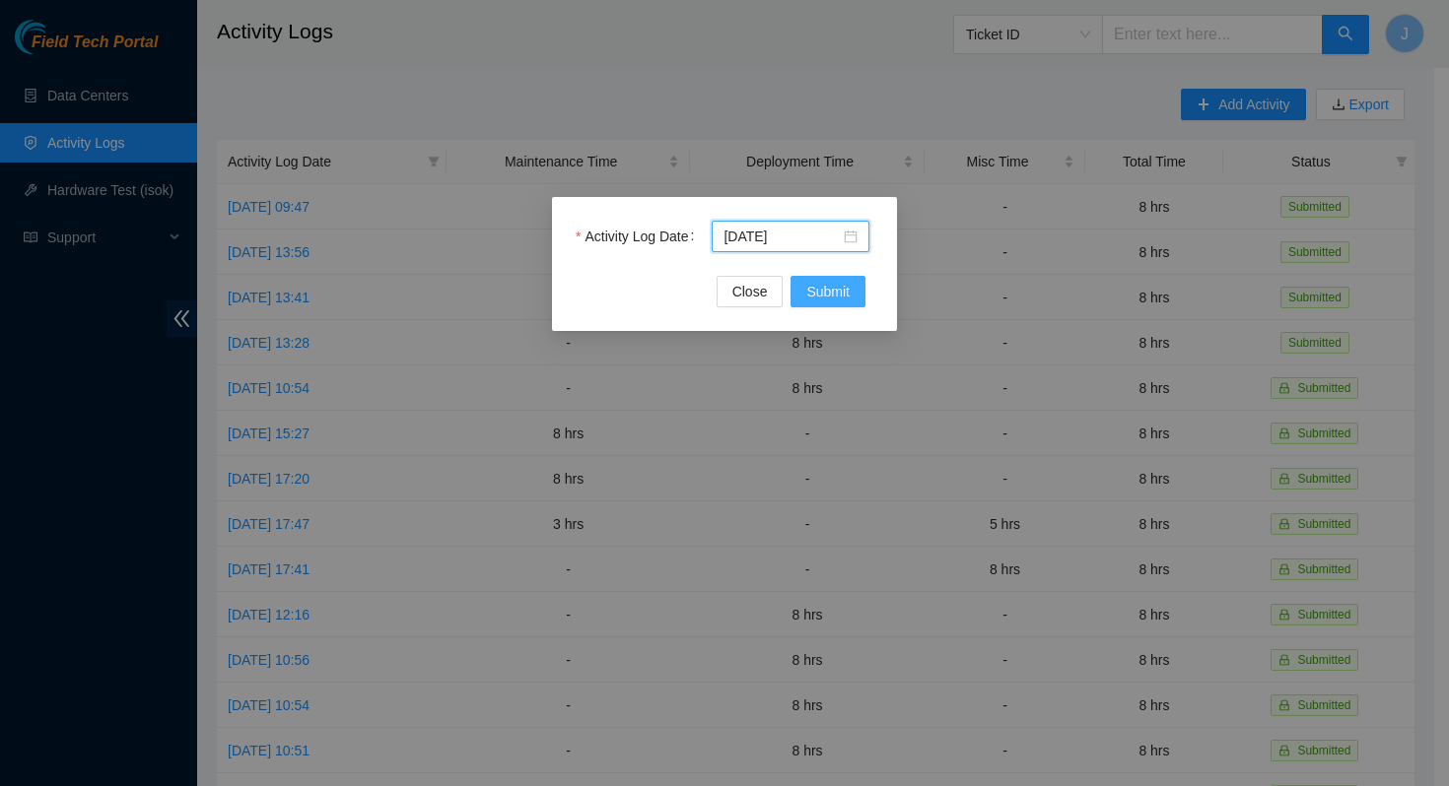
click at [837, 287] on span "Submit" at bounding box center [827, 292] width 43 height 22
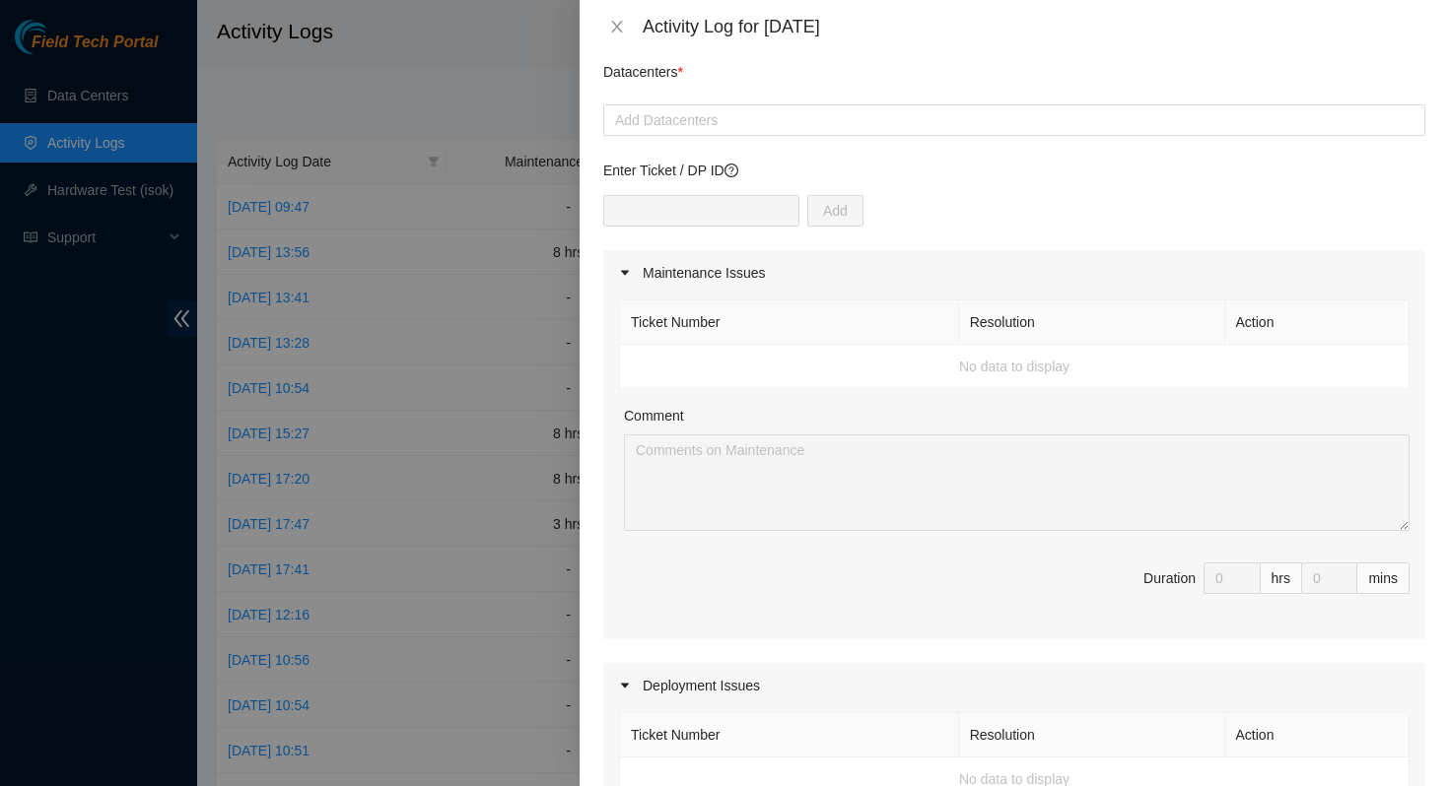
scroll to position [0, 0]
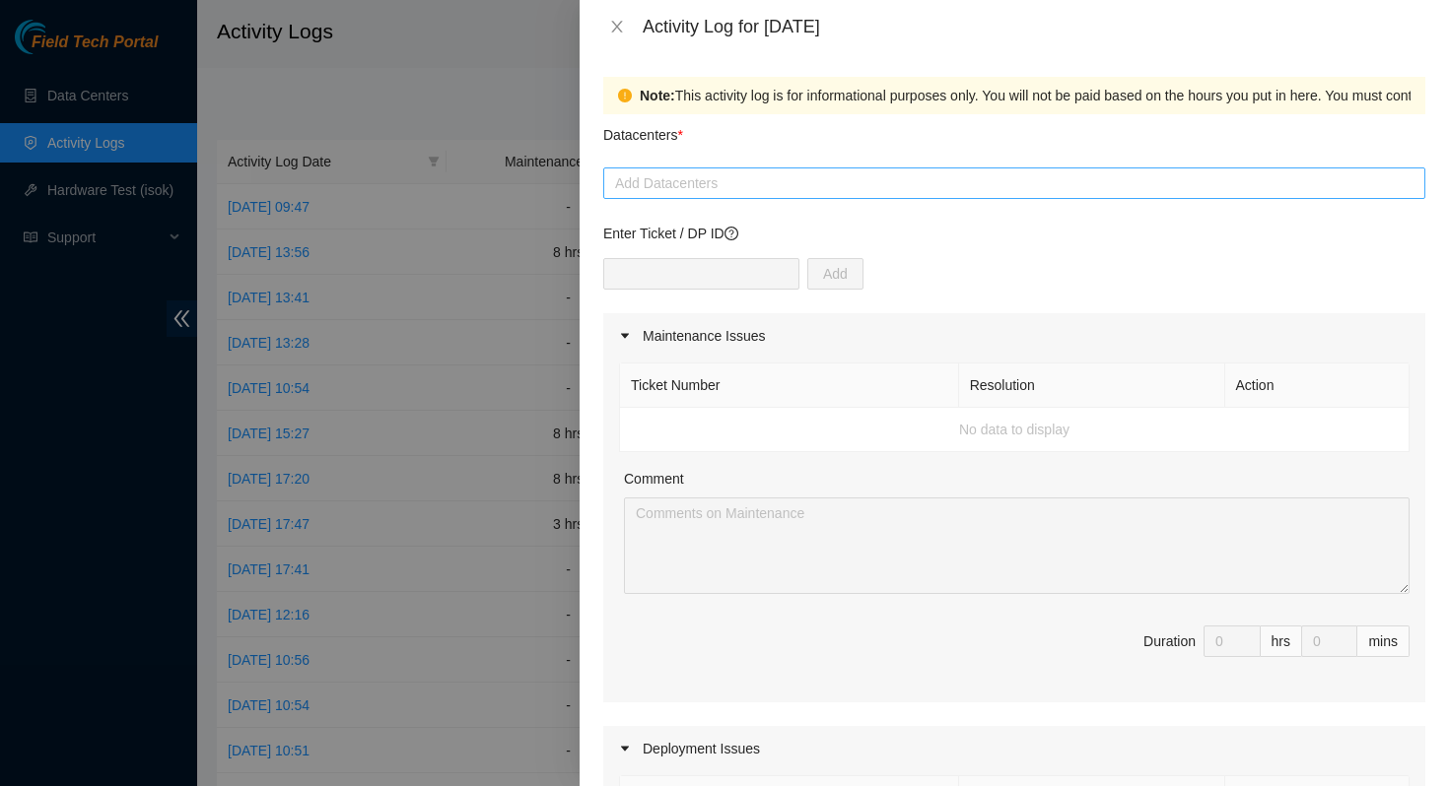
click at [724, 178] on div at bounding box center [1014, 183] width 812 height 24
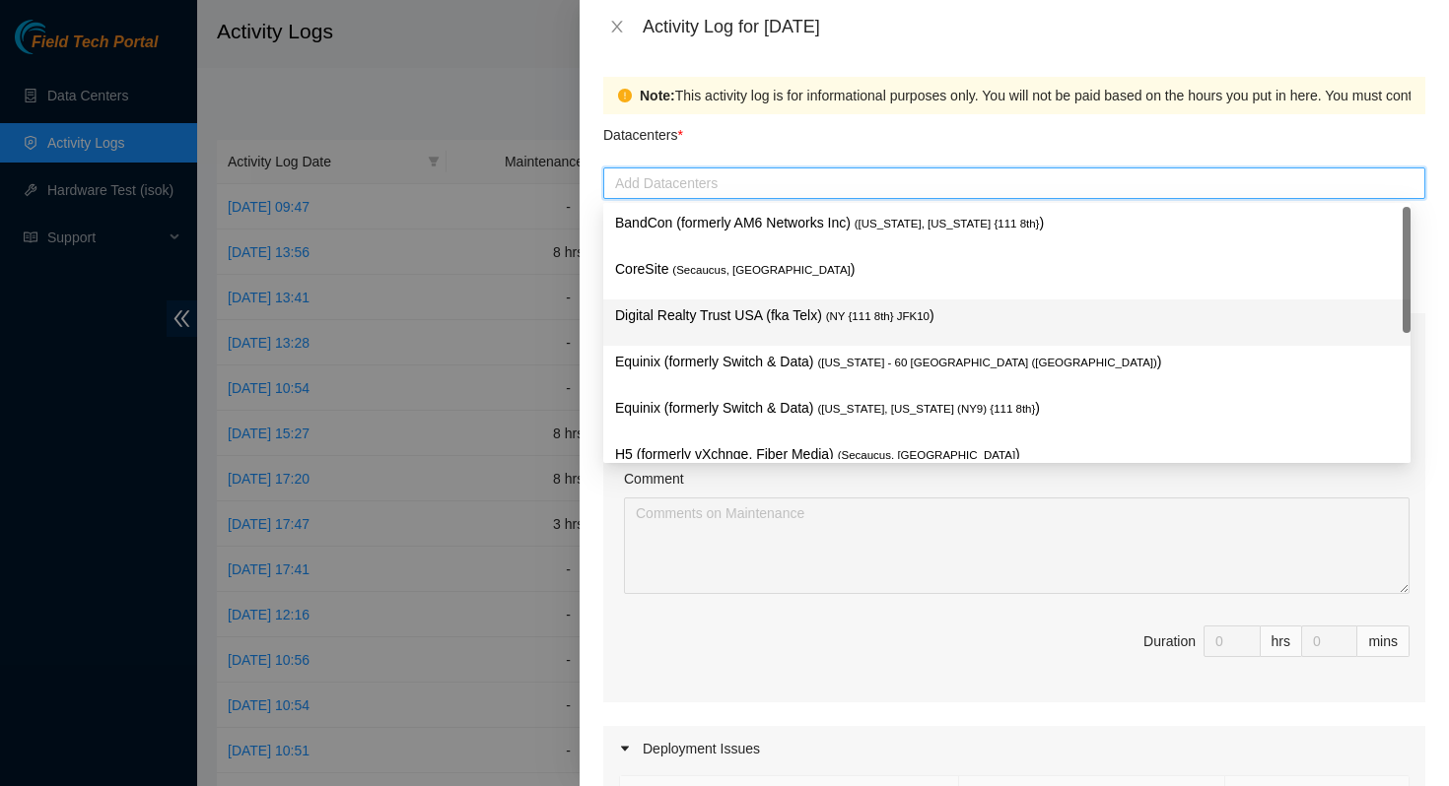
click at [724, 312] on p "Digital Realty Trust USA (fka Telx) ( NY {111 8th} JFK10 )" at bounding box center [1006, 315] width 783 height 23
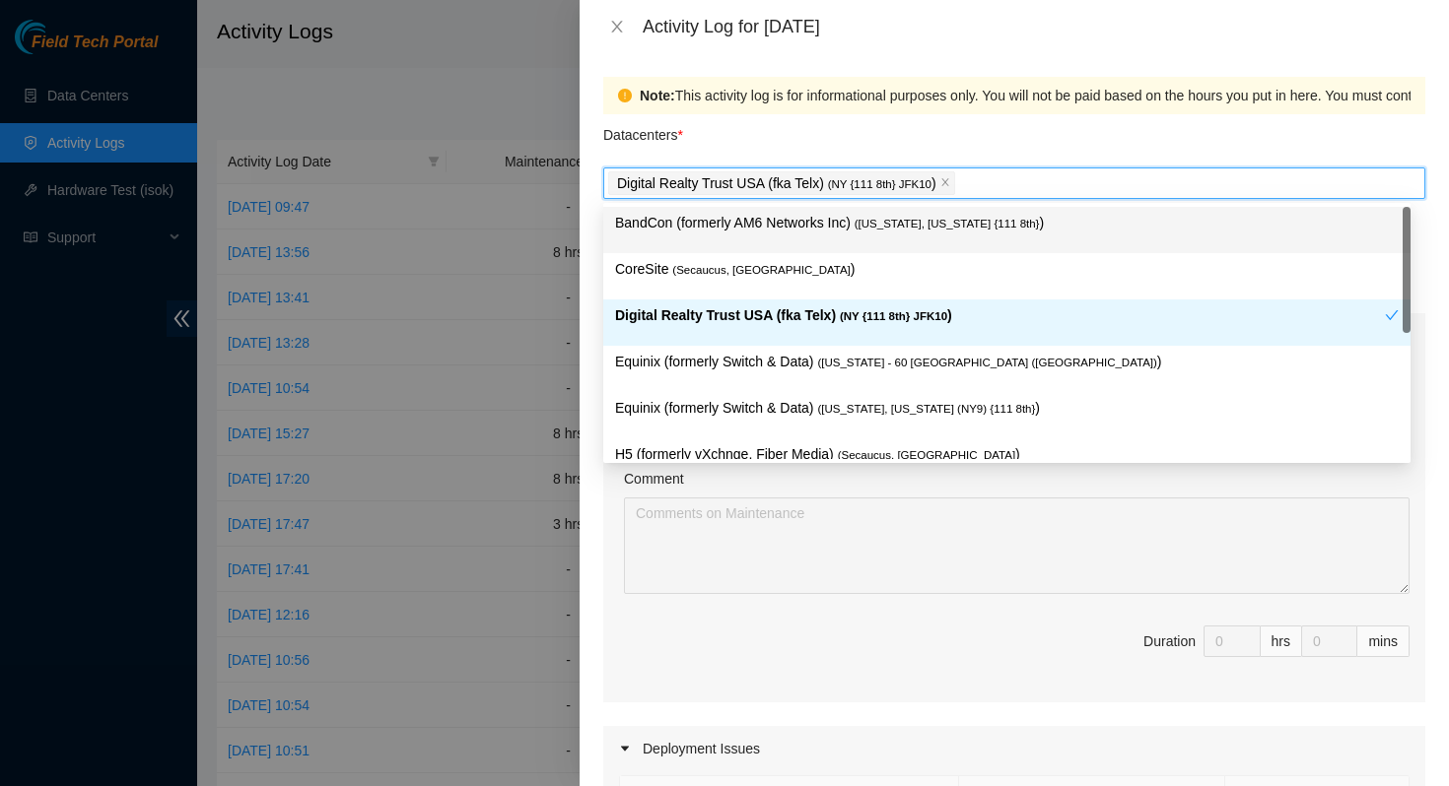
click at [870, 142] on div "Datacenters *" at bounding box center [1014, 140] width 822 height 53
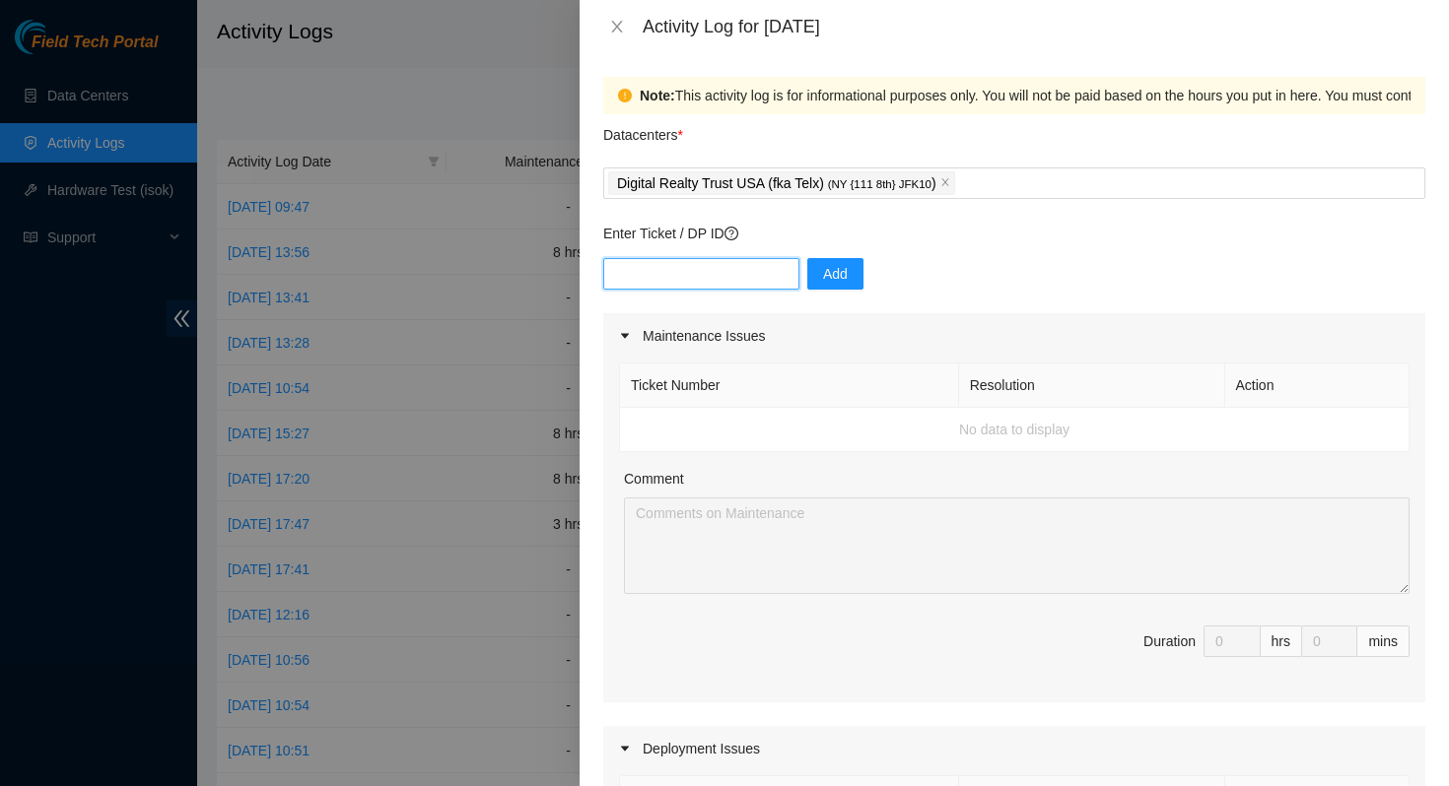
click at [692, 267] on input "text" at bounding box center [701, 274] width 196 height 32
paste input "DP75592"
type input "DP75592"
click at [833, 272] on button "Add" at bounding box center [835, 274] width 56 height 32
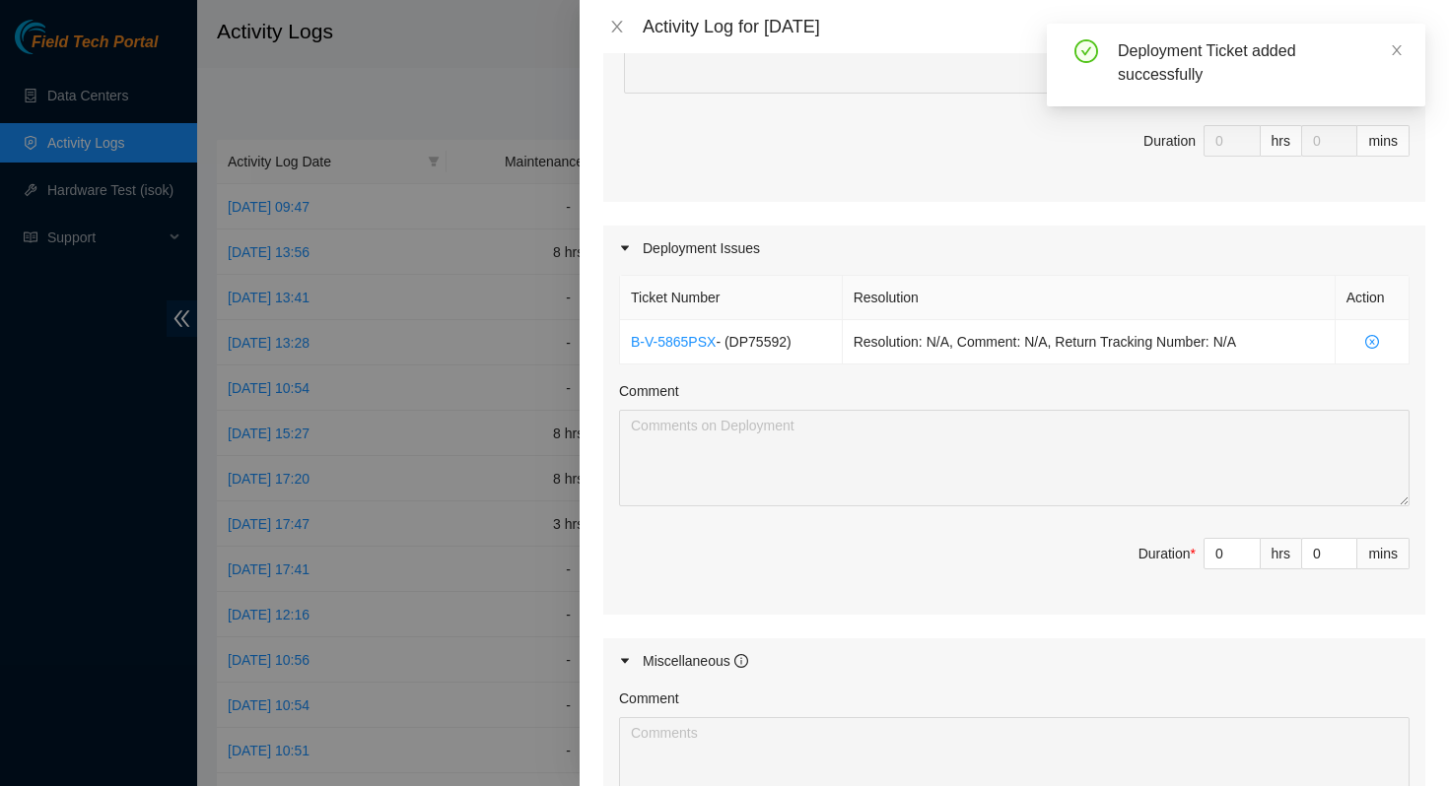
scroll to position [592, 0]
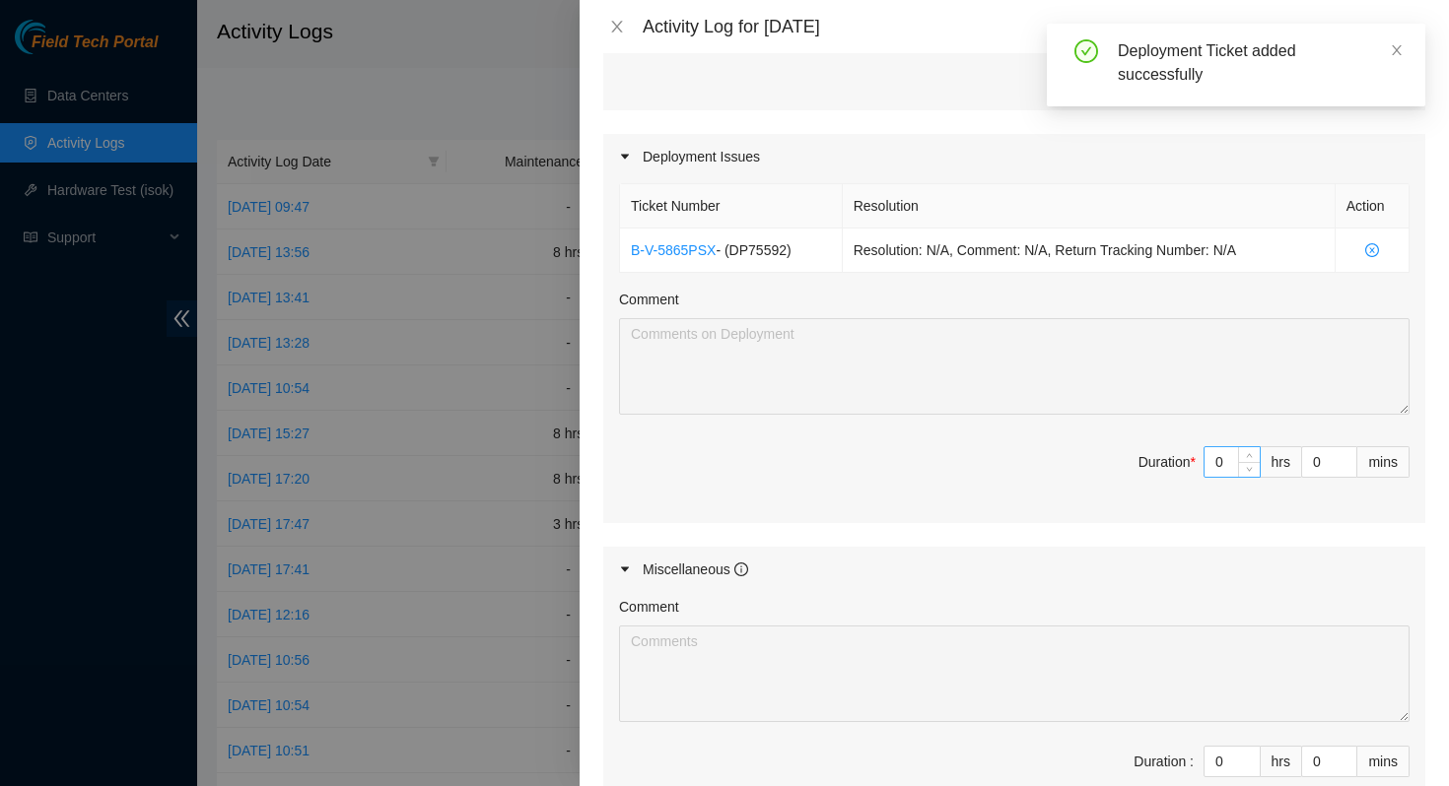
click at [1207, 467] on input "0" at bounding box center [1231, 462] width 55 height 30
type input "8"
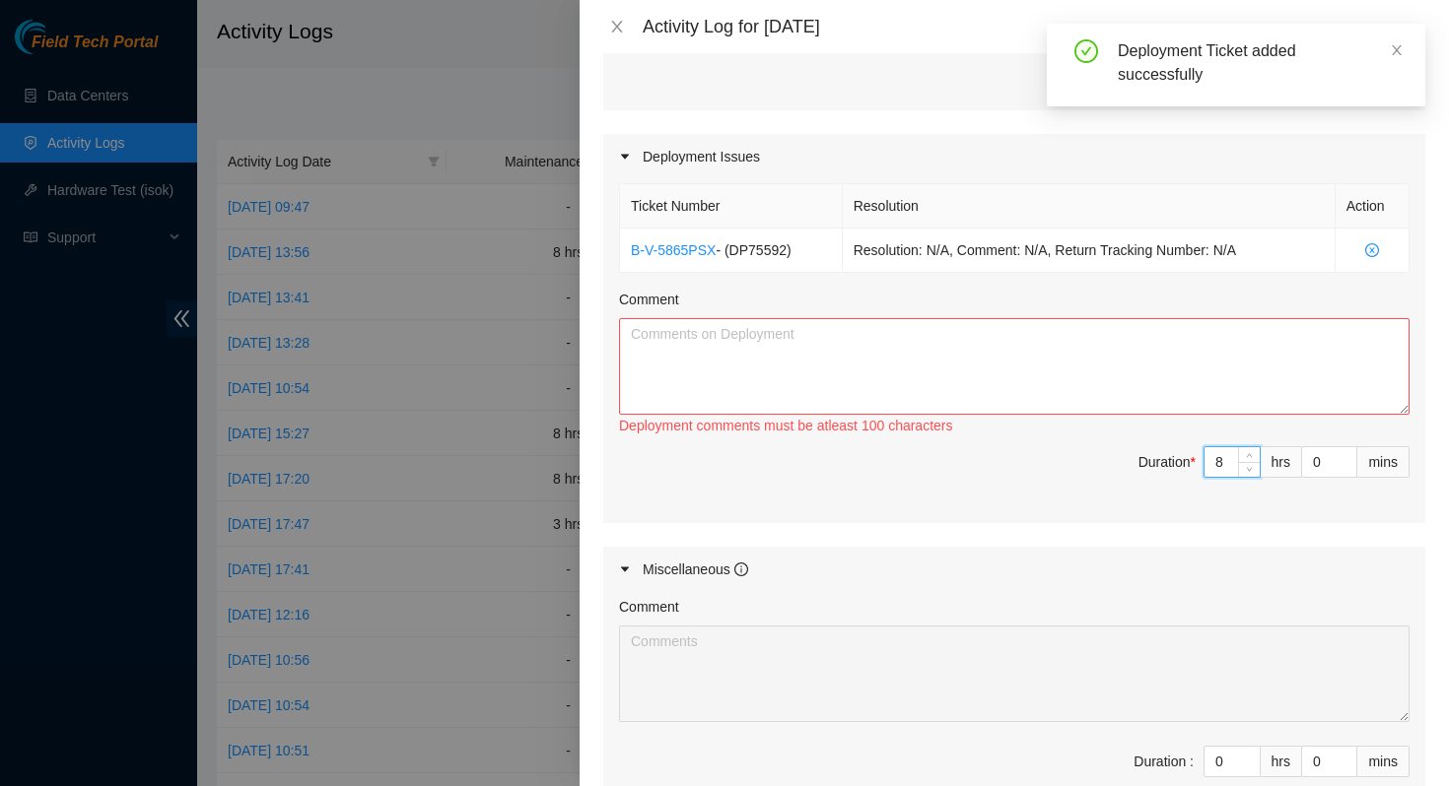
type input "8"
click at [999, 380] on textarea "Comment" at bounding box center [1014, 366] width 790 height 97
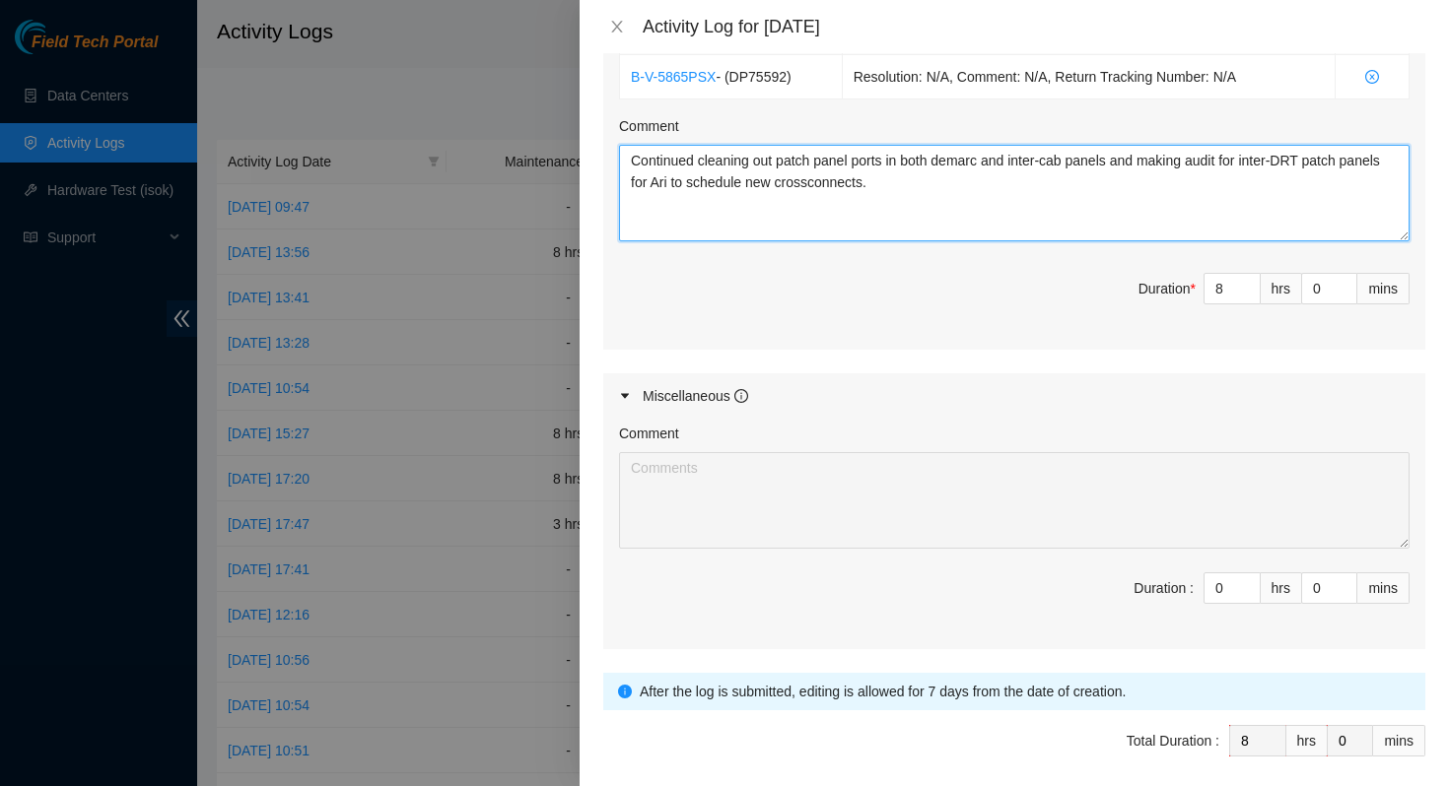
scroll to position [690, 0]
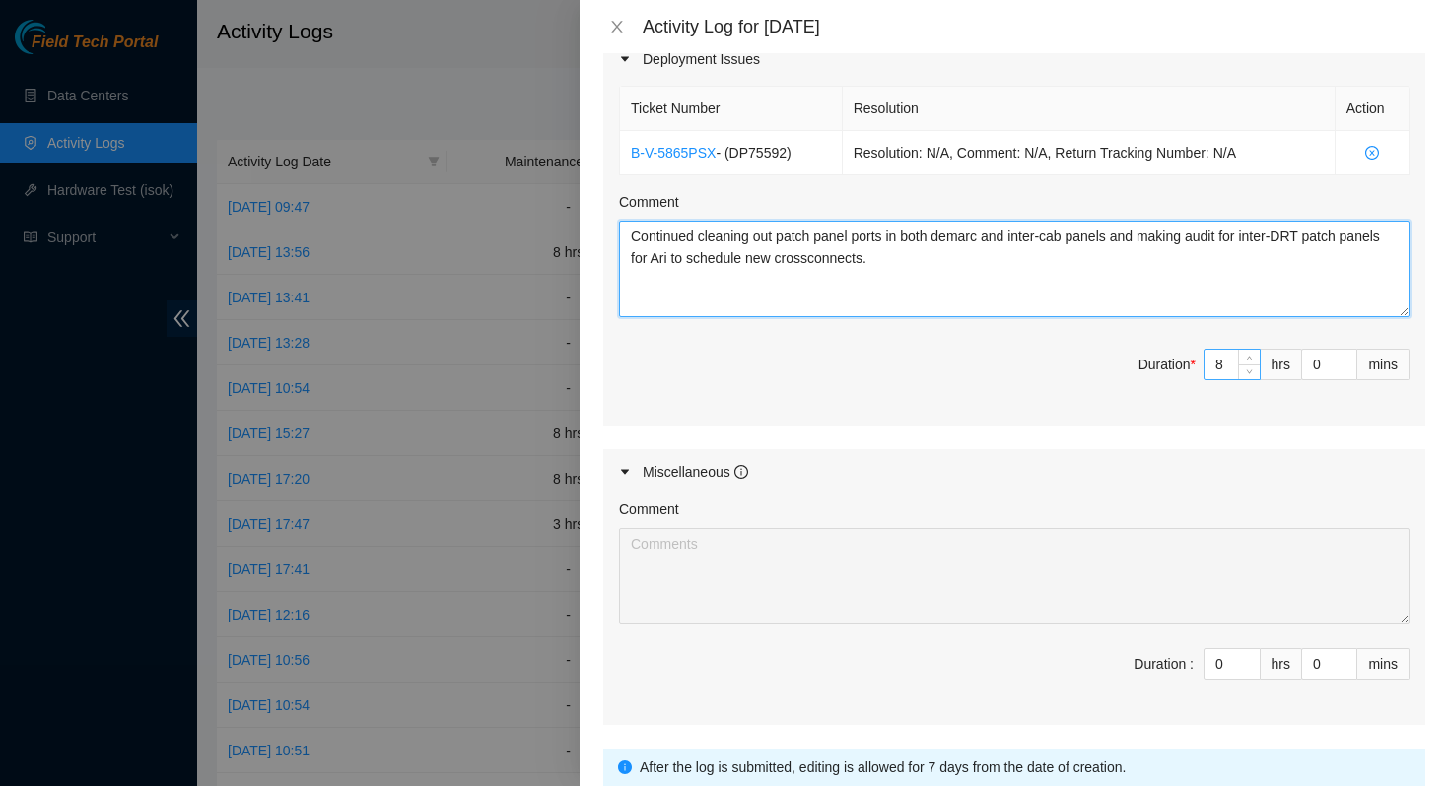
type textarea "Continued cleaning out patch panel ports in both demarc and inter-cab panels an…"
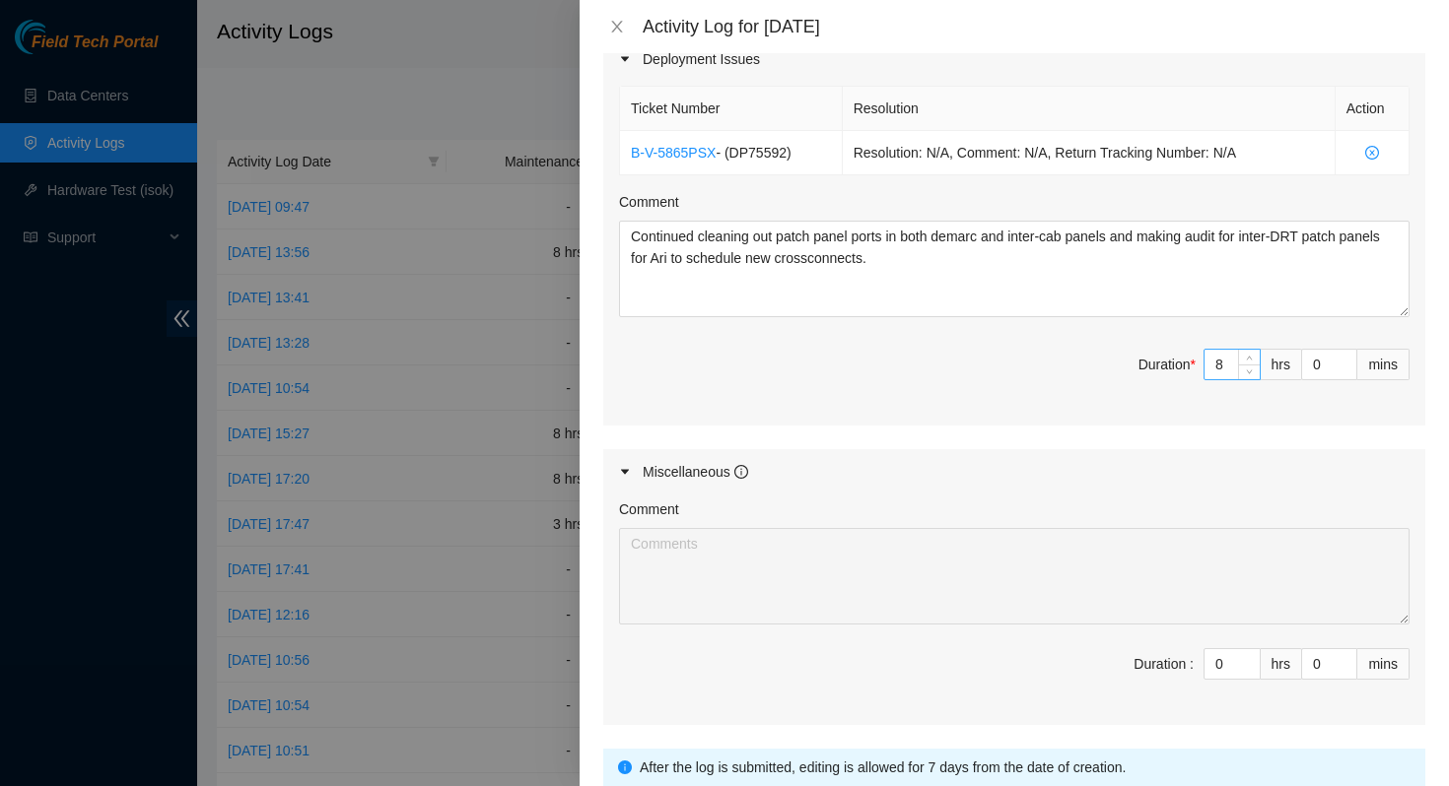
click at [1212, 369] on input "8" at bounding box center [1231, 365] width 55 height 30
type input "0"
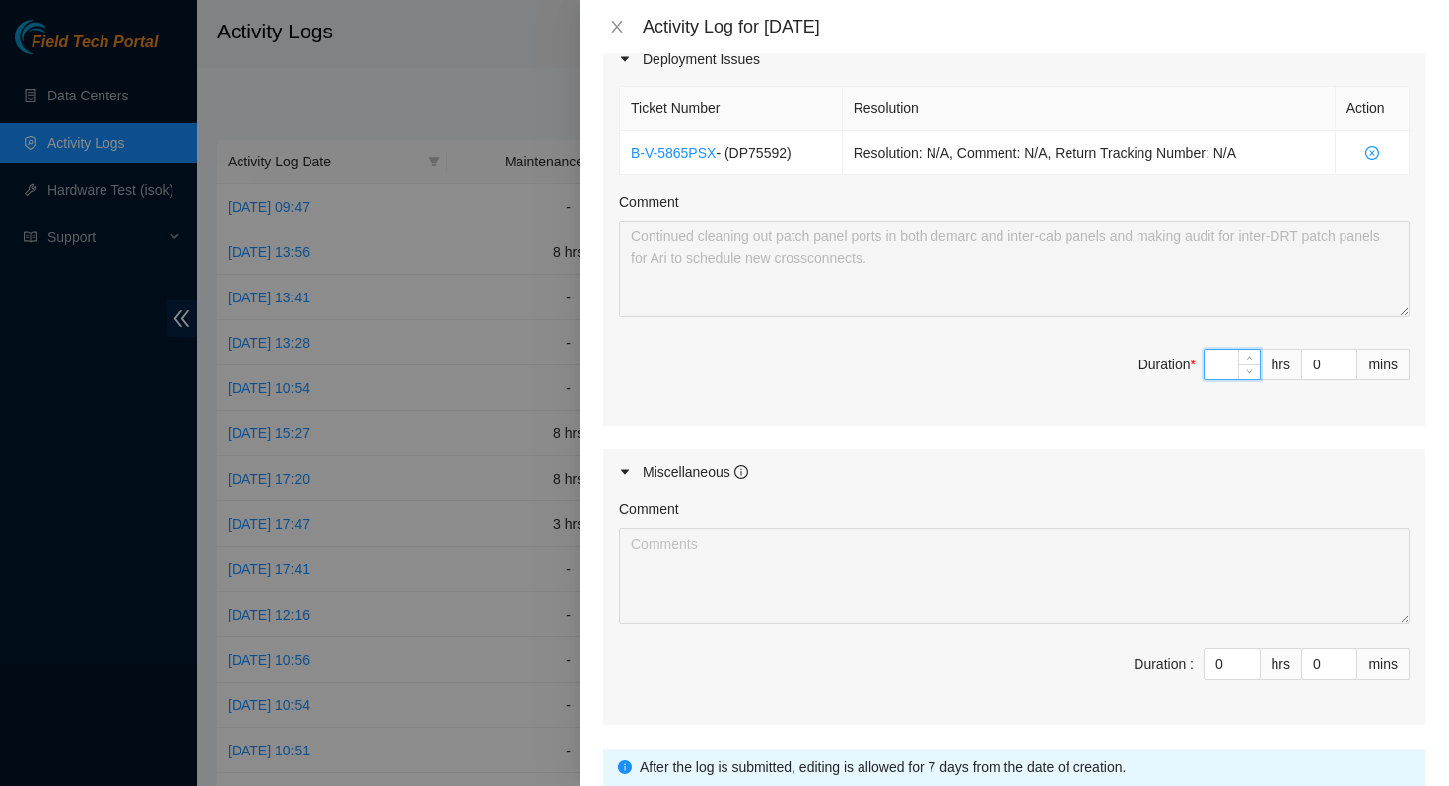
type input "6"
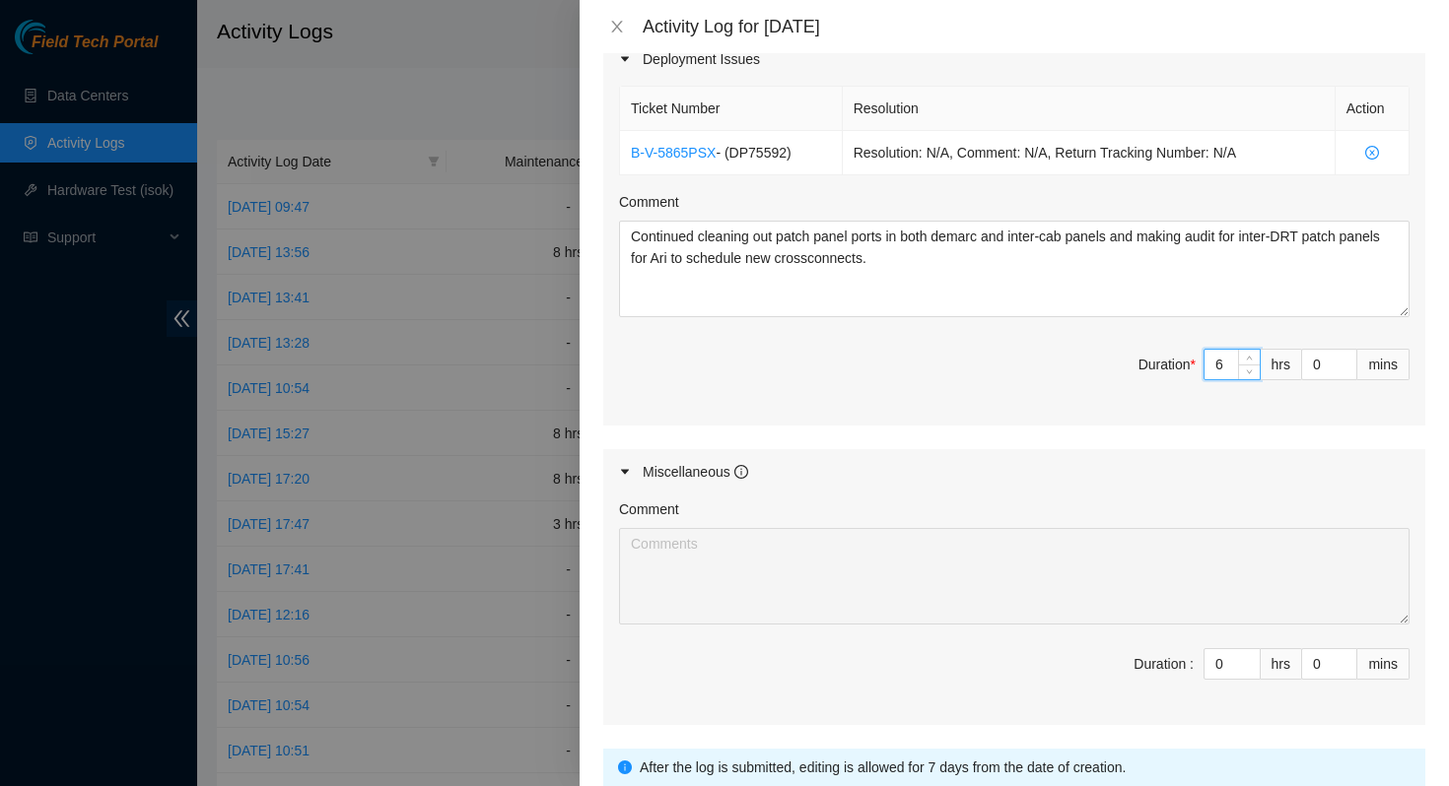
type input "6"
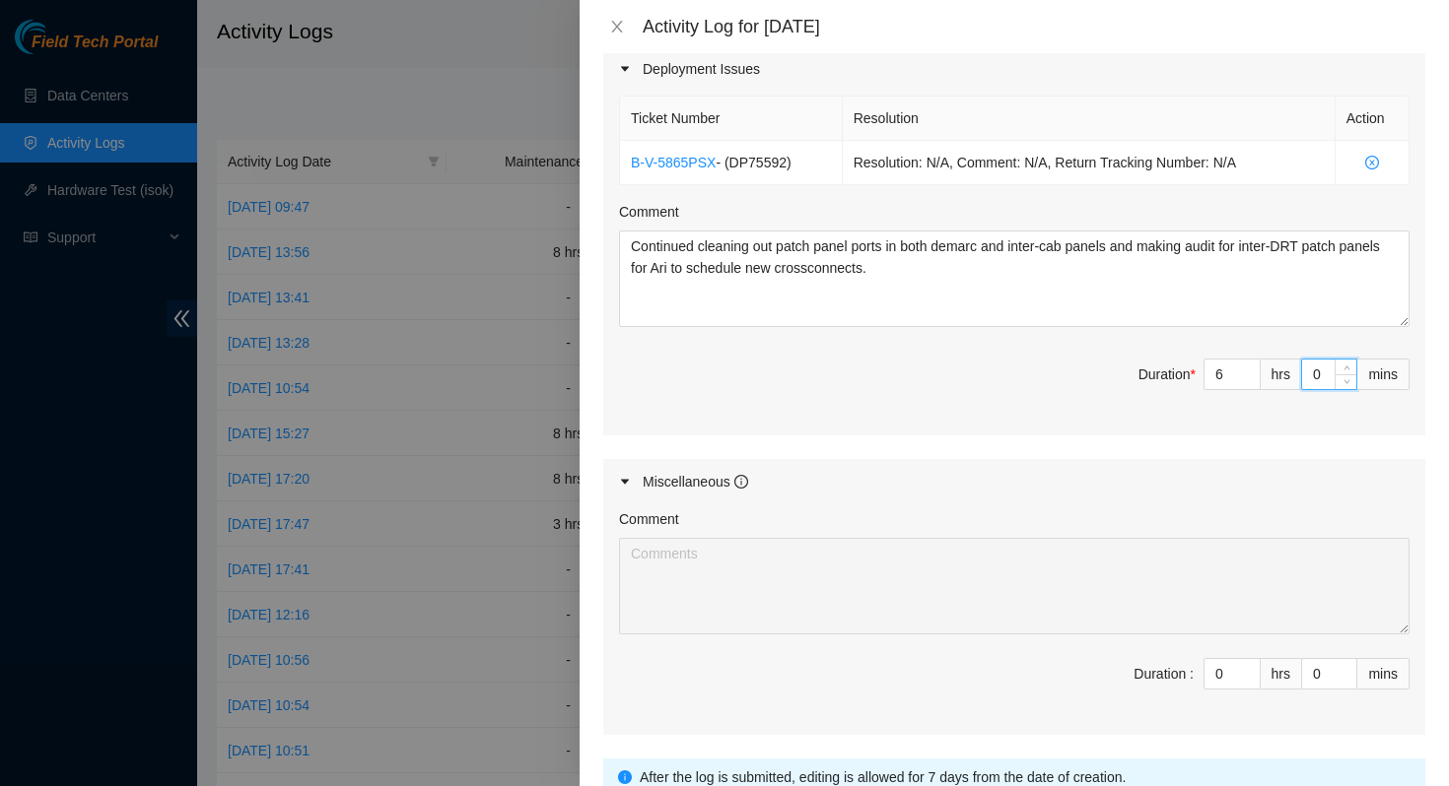
scroll to position [845, 0]
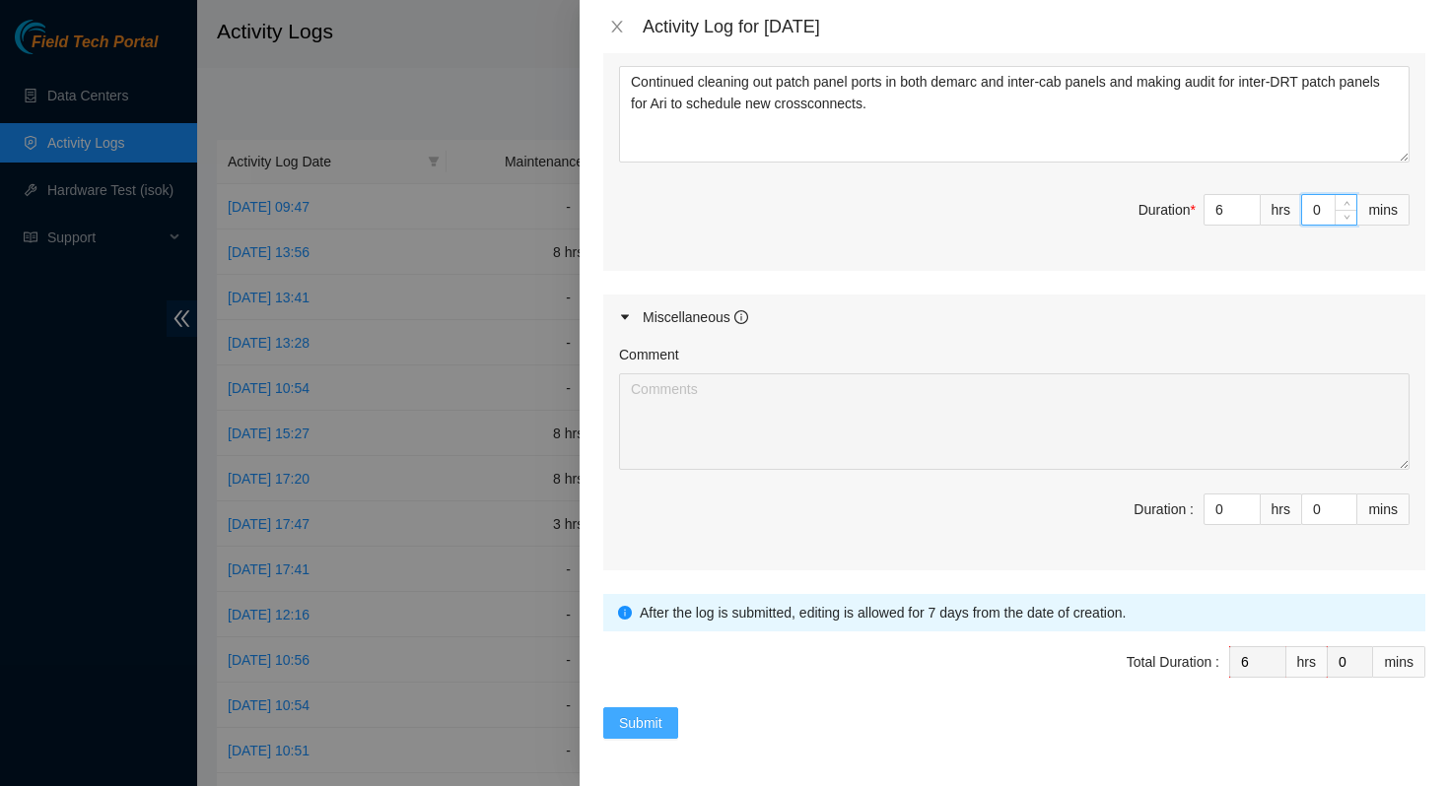
click at [632, 724] on span "Submit" at bounding box center [640, 723] width 43 height 22
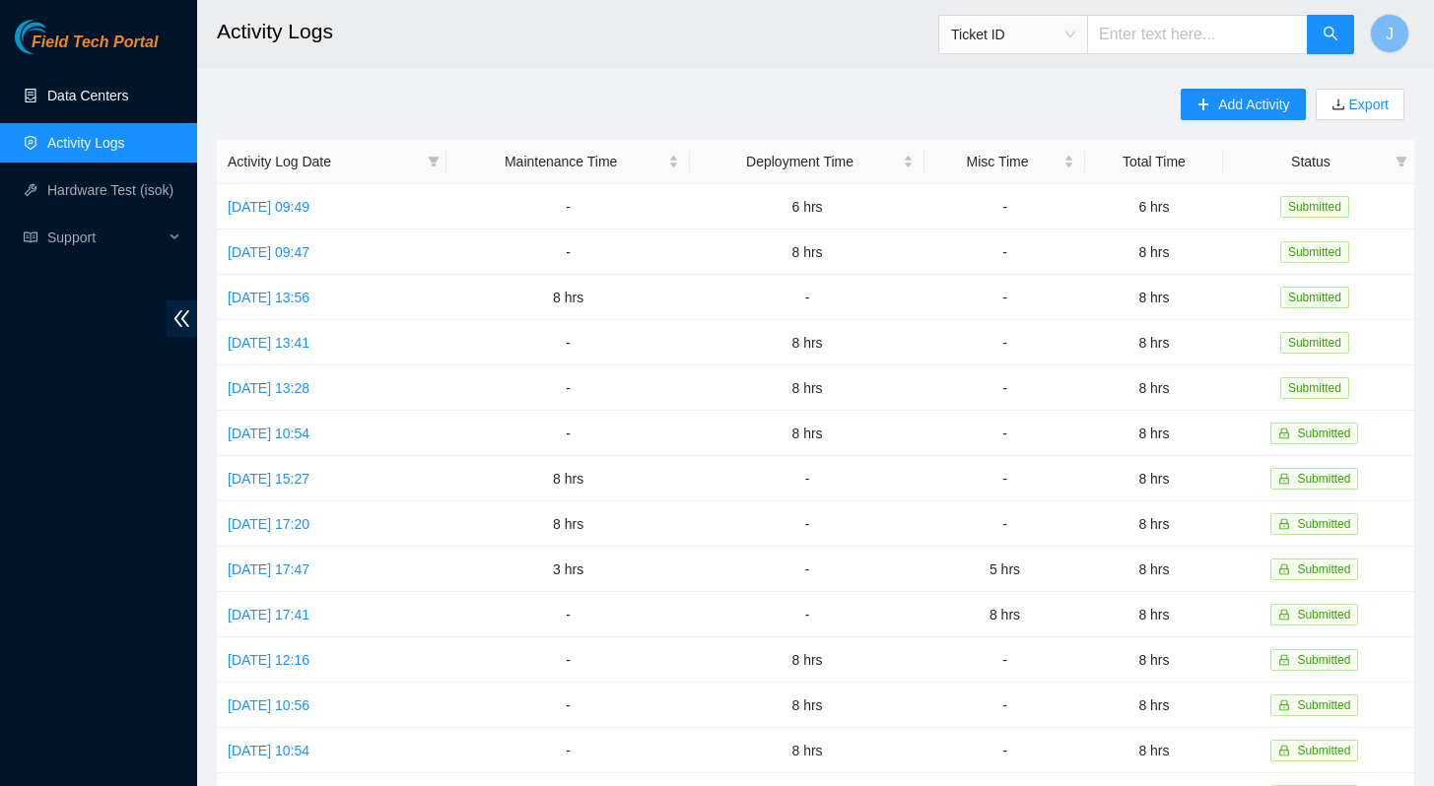
click at [88, 96] on link "Data Centers" at bounding box center [87, 96] width 81 height 16
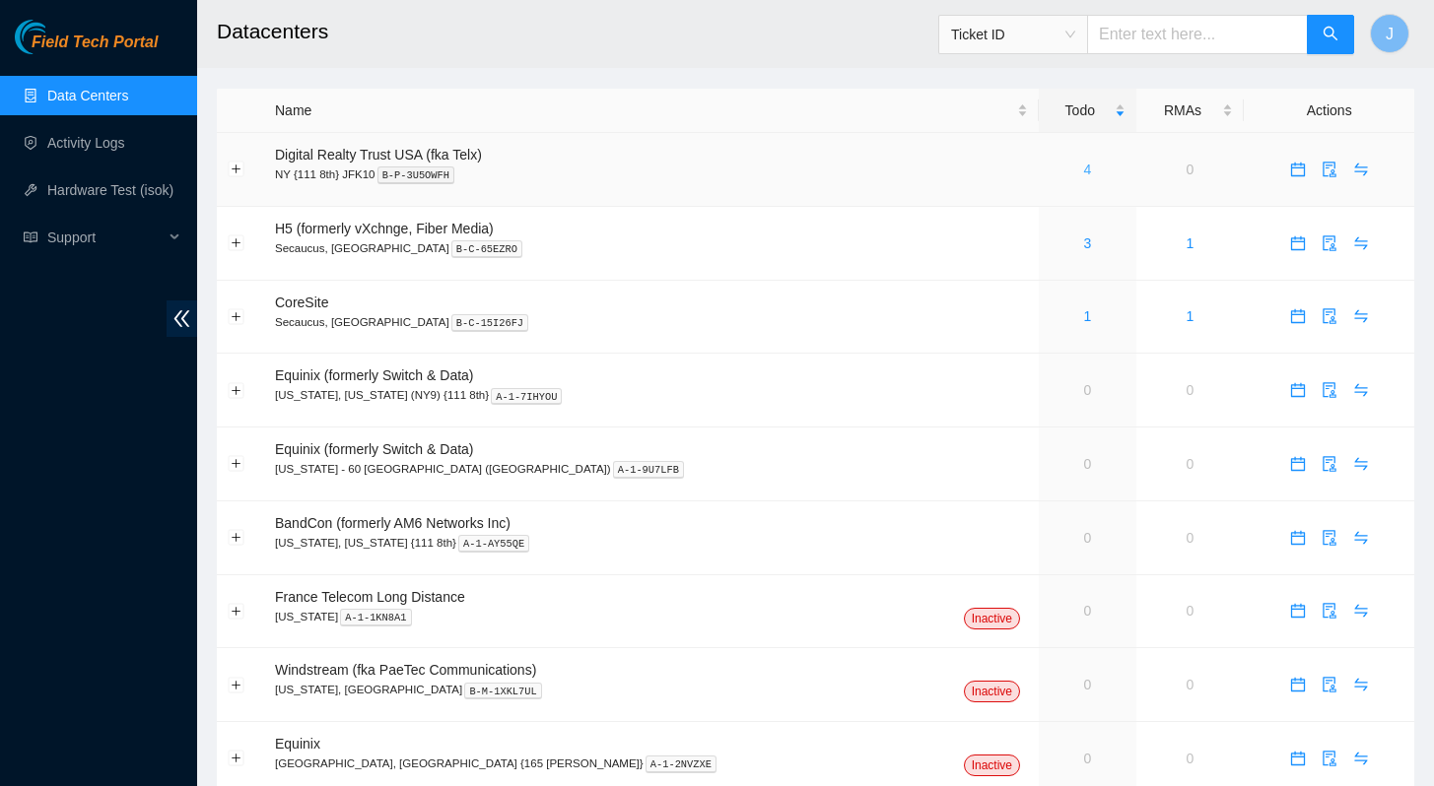
click at [1083, 172] on link "4" at bounding box center [1087, 170] width 8 height 16
